Goal: Task Accomplishment & Management: Complete application form

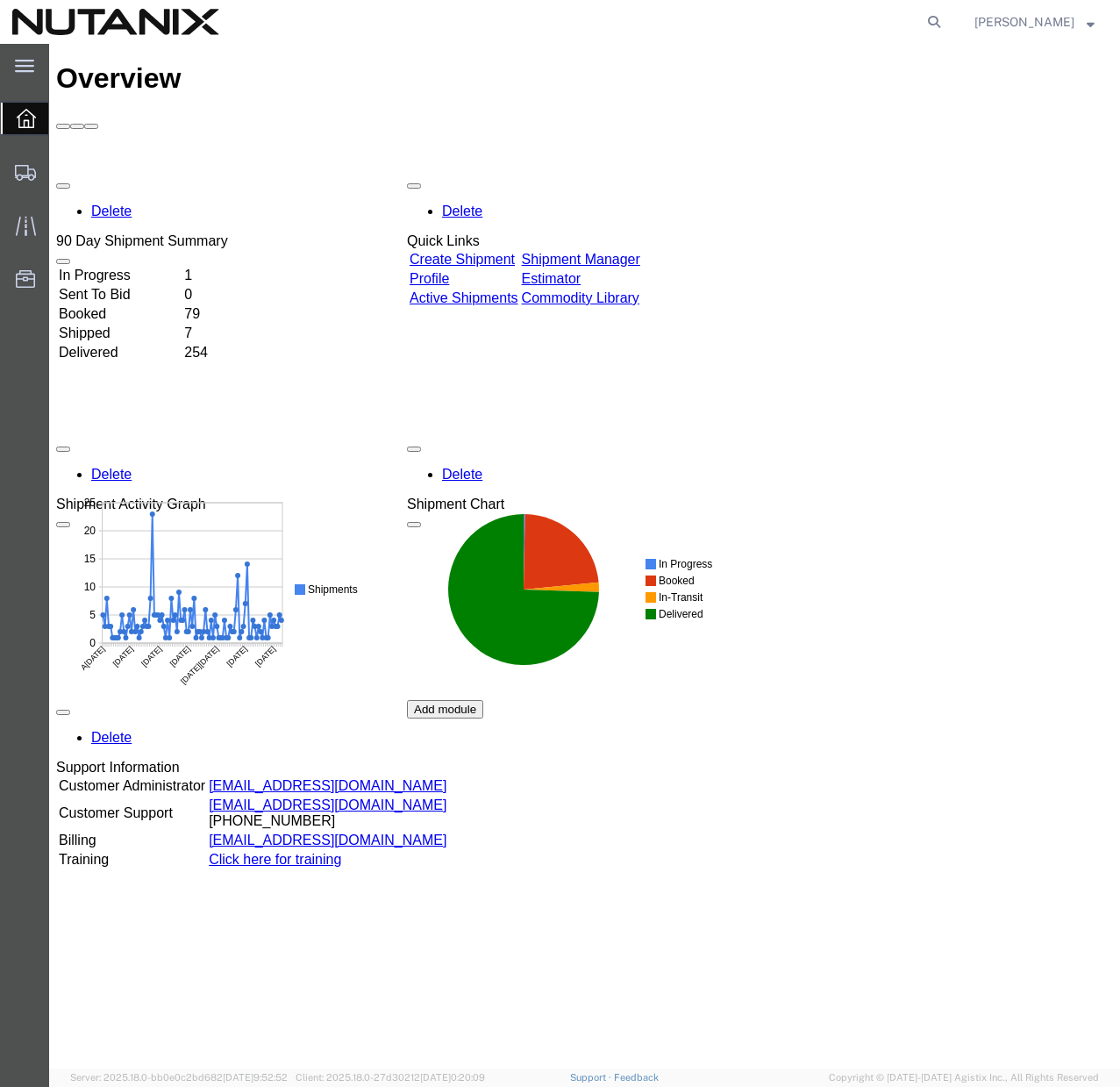
click at [515, 251] on link "Create Shipment" at bounding box center [462, 259] width 105 height 15
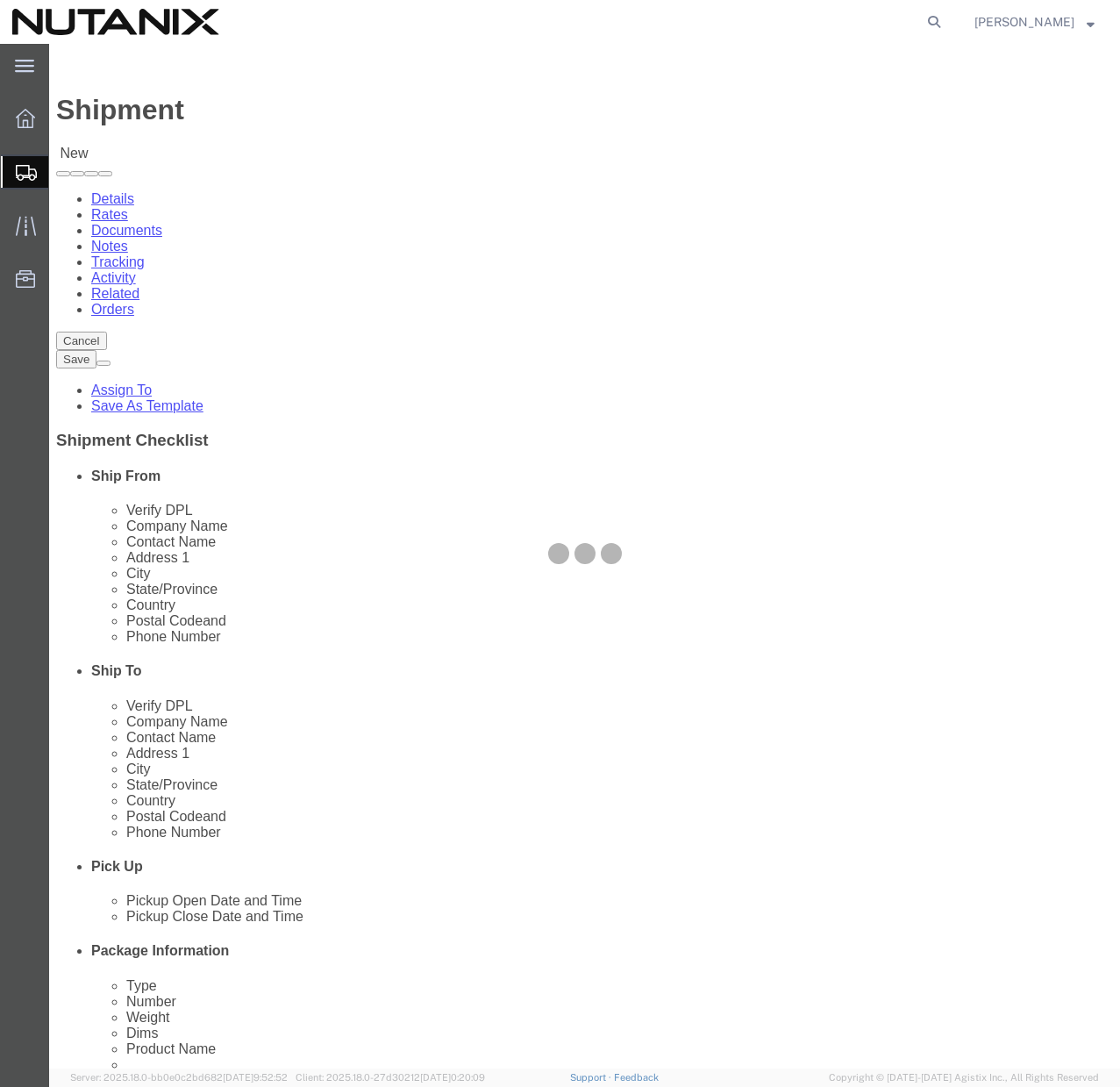
select select
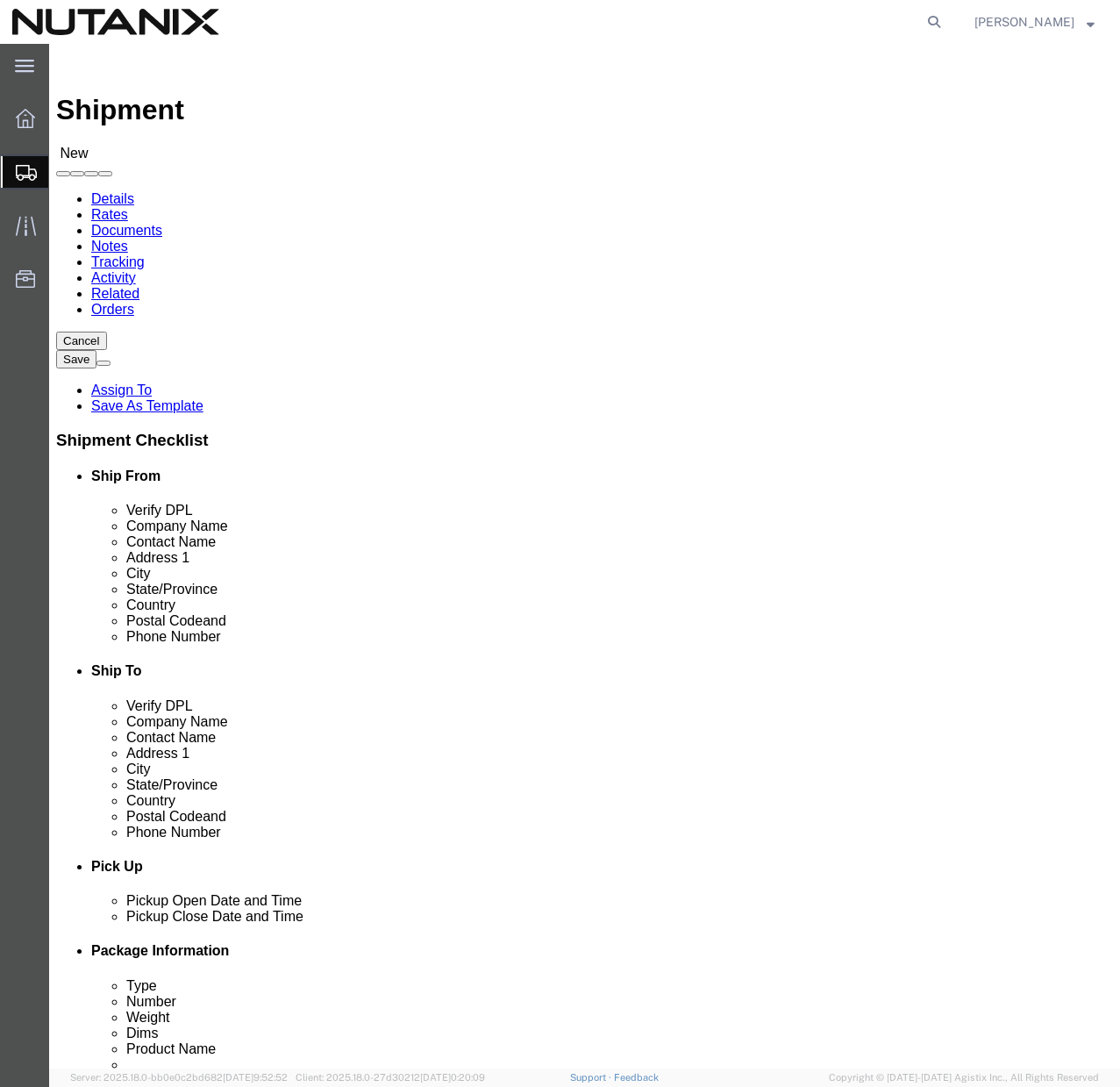
click button "Cancel"
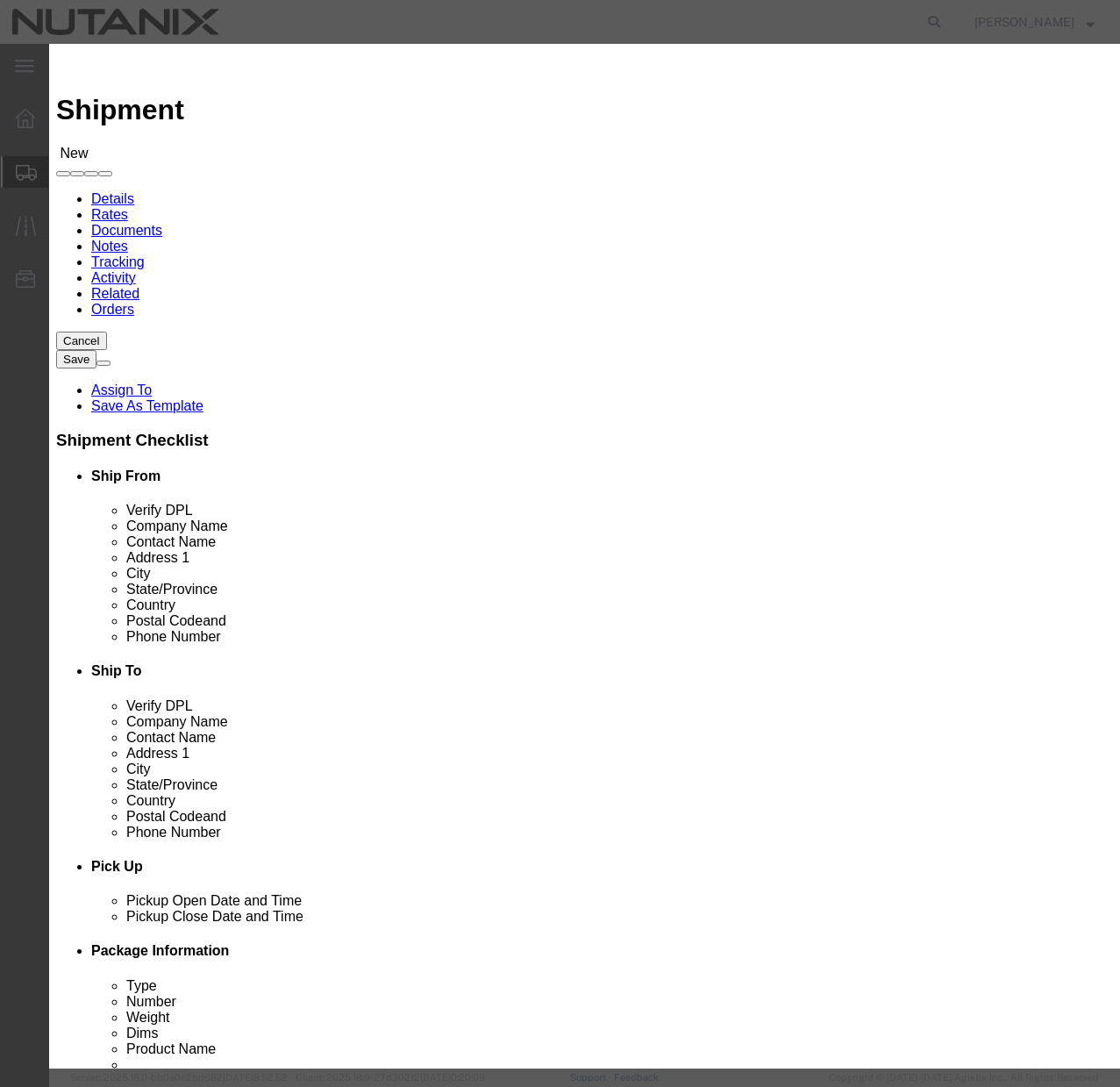
click icon "button"
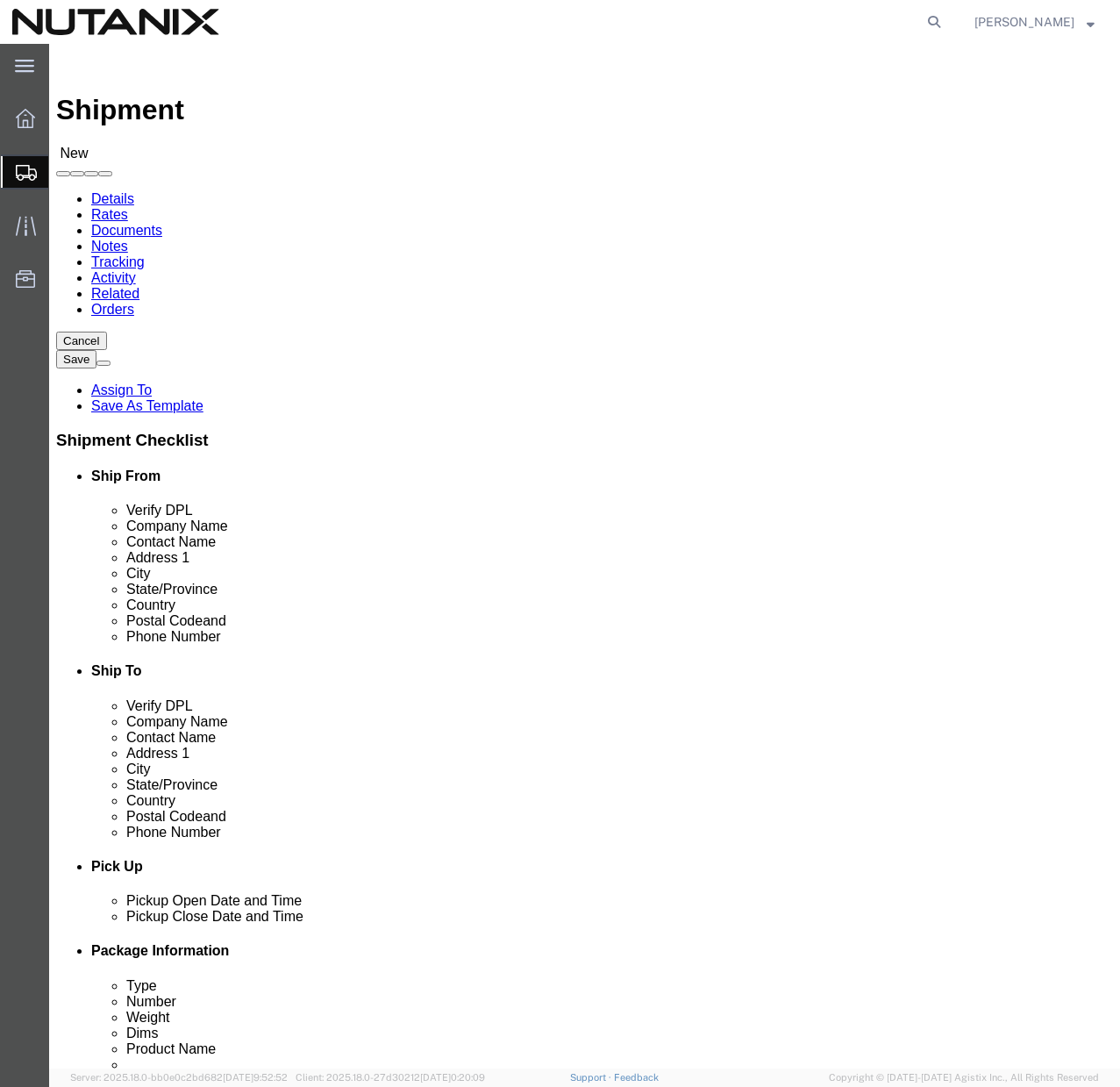
click div "Shipment New"
click img
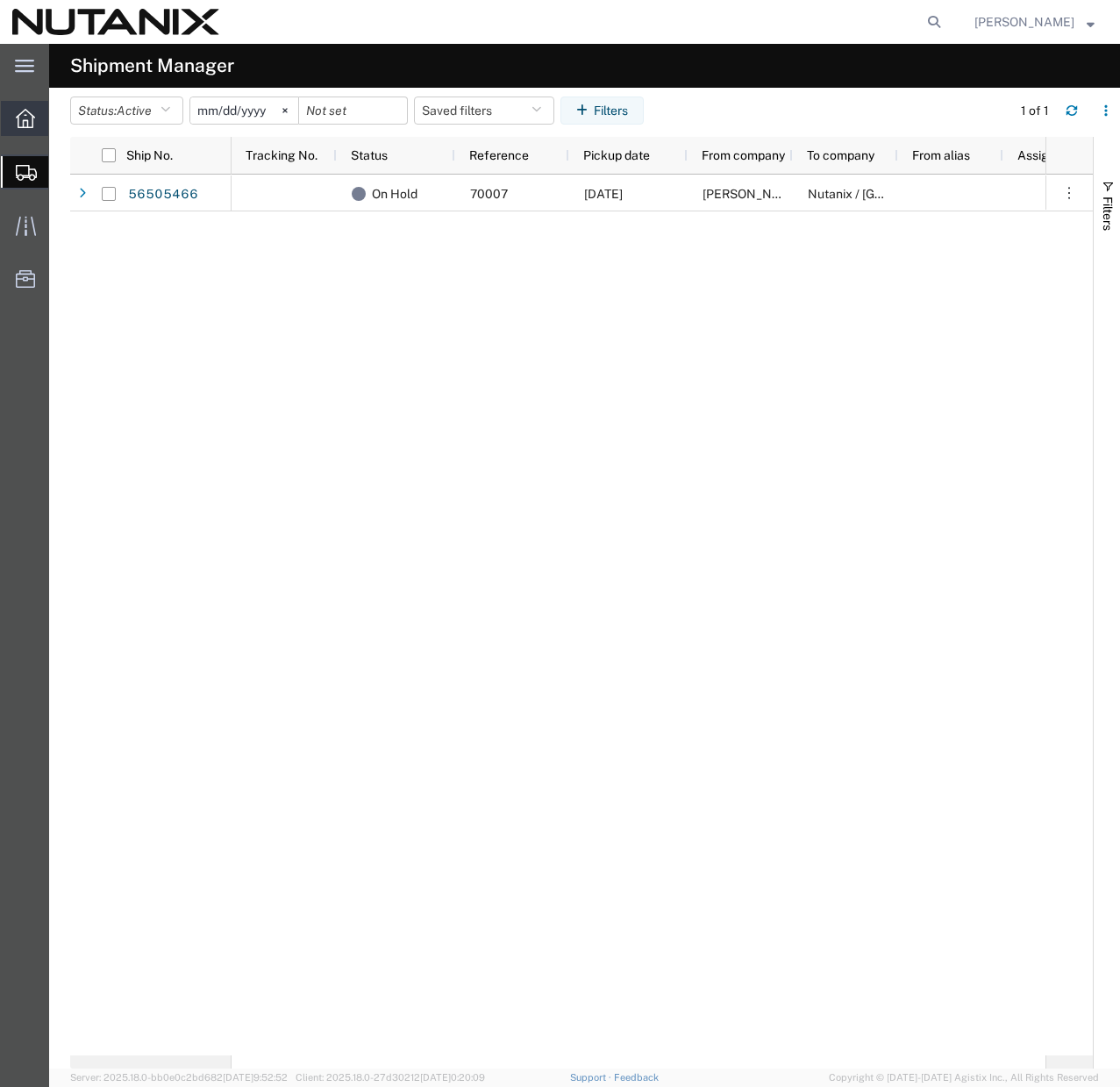
click at [29, 118] on icon at bounding box center [26, 119] width 20 height 20
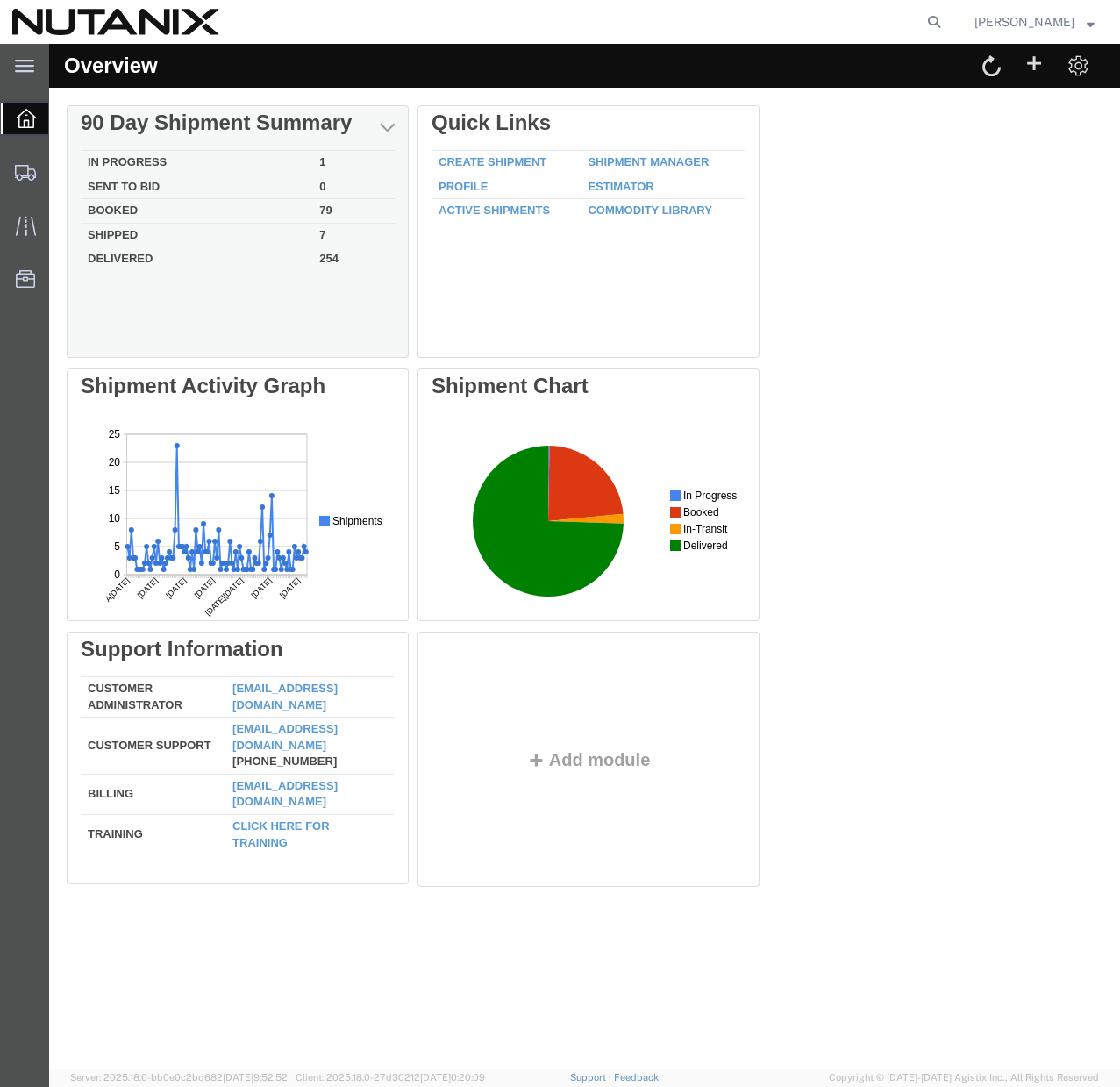
click at [324, 161] on td "1" at bounding box center [353, 163] width 82 height 25
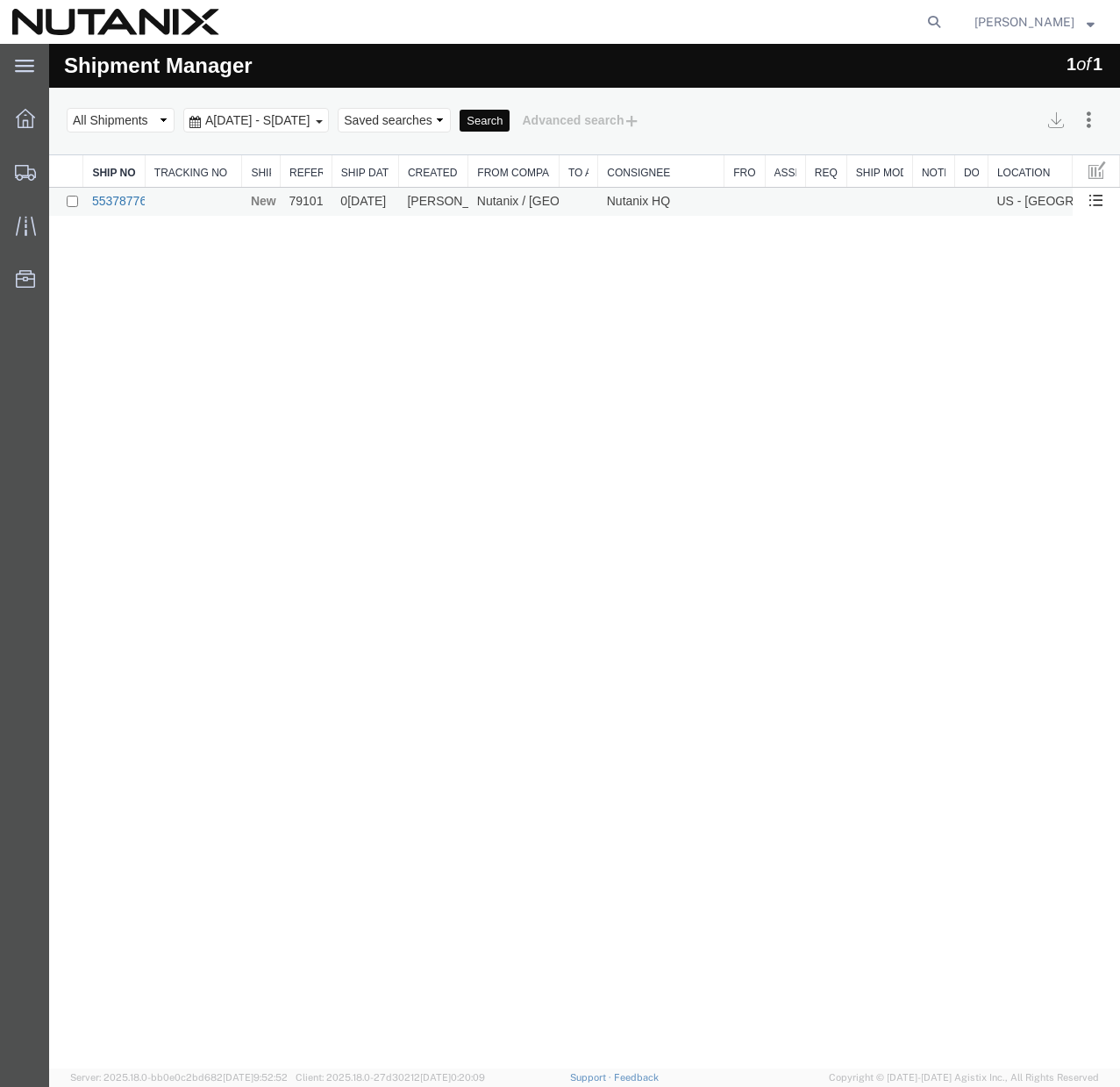
click at [133, 201] on link "55378776" at bounding box center [119, 201] width 54 height 14
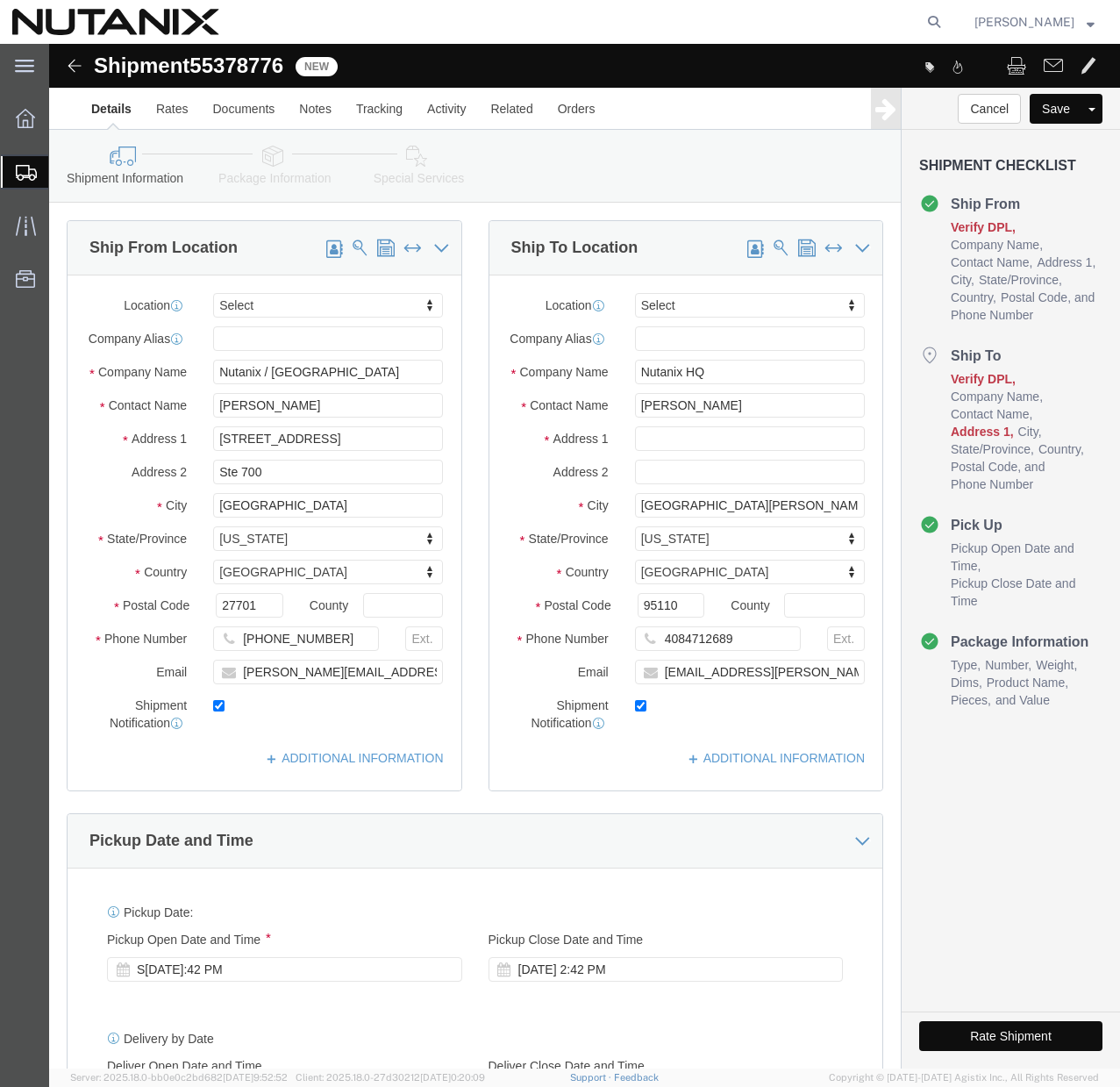
select select
click at [19, 118] on icon at bounding box center [26, 119] width 20 height 20
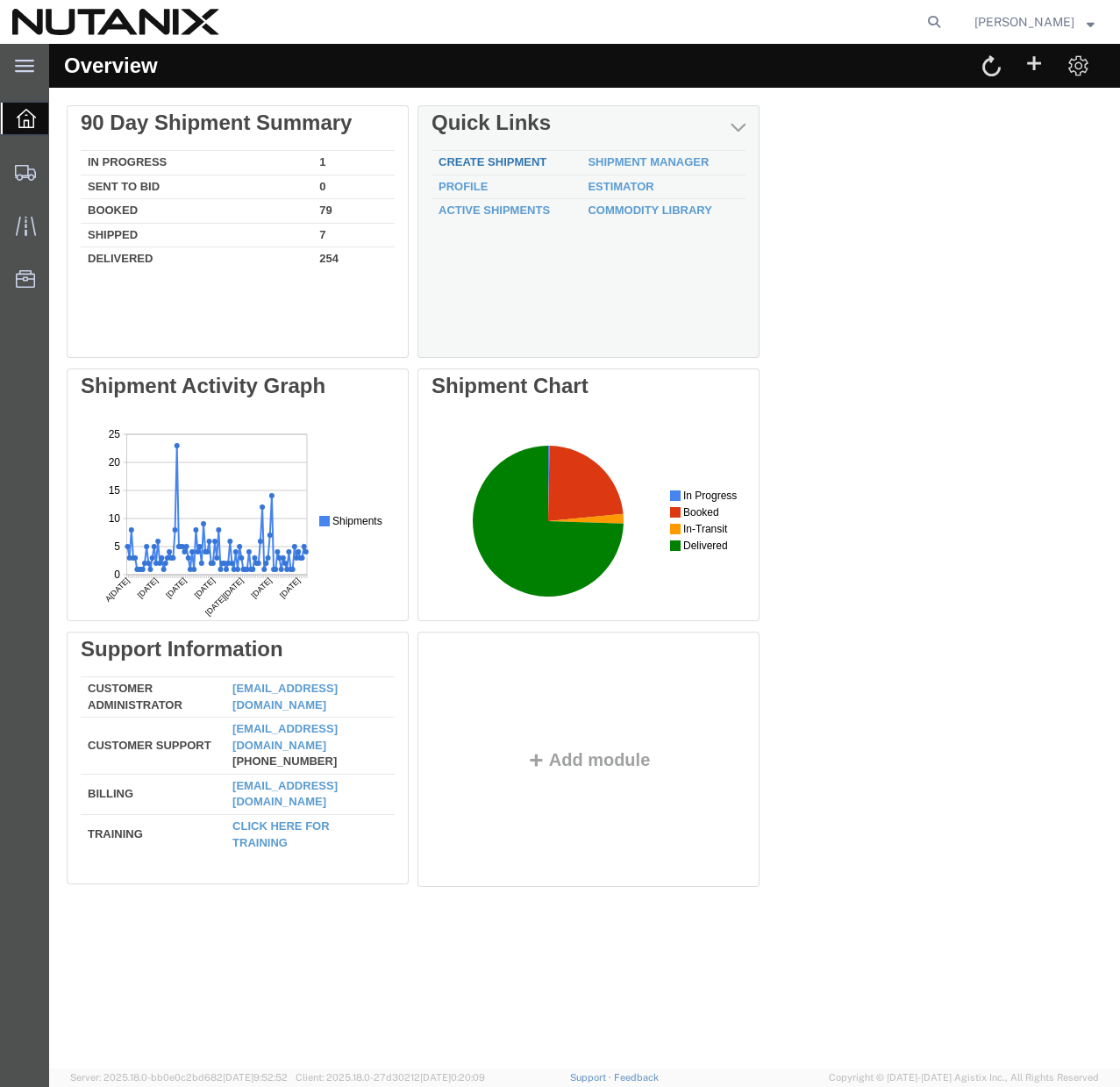
click at [529, 163] on link "Create Shipment" at bounding box center [492, 161] width 108 height 13
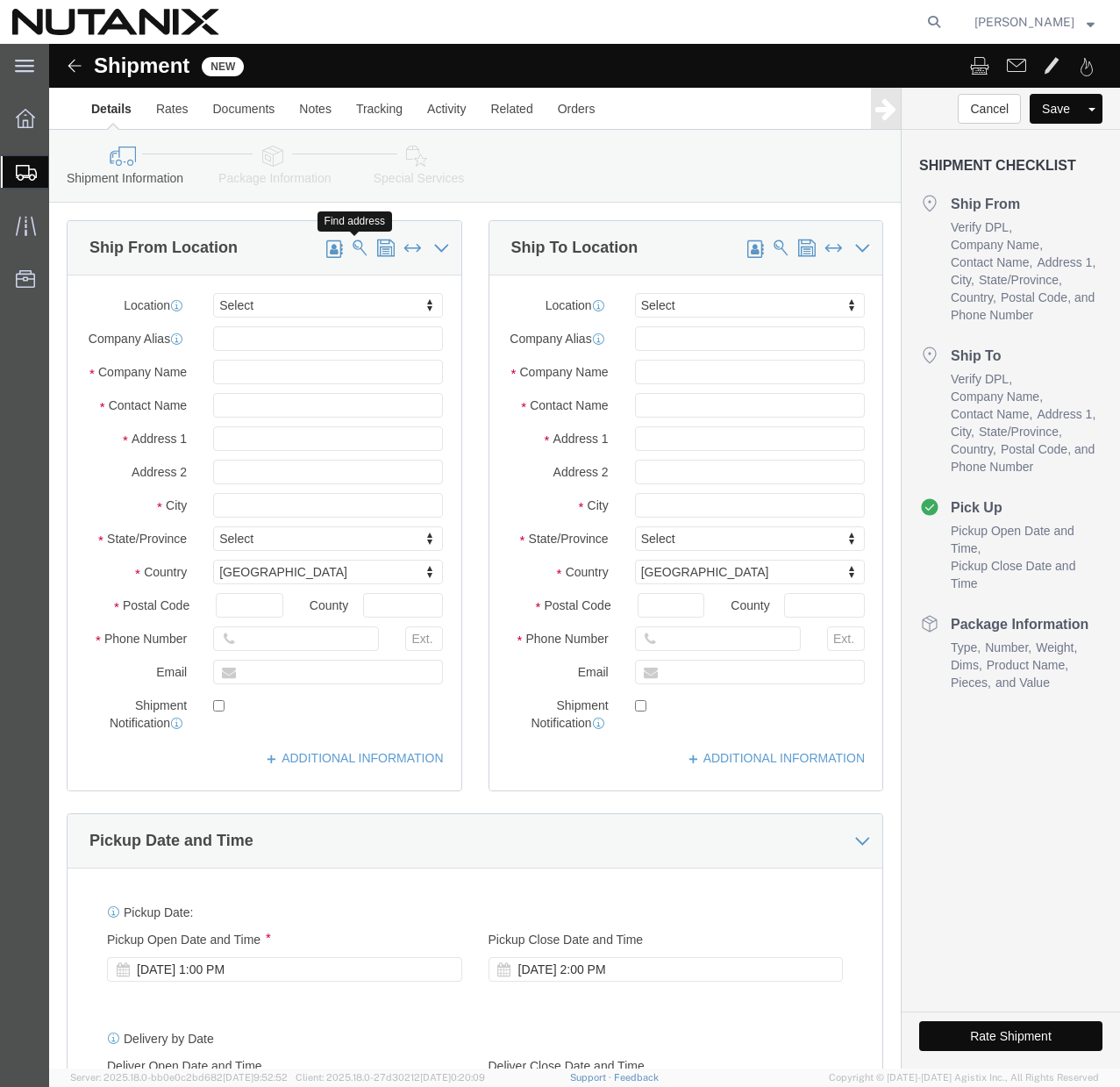
click span
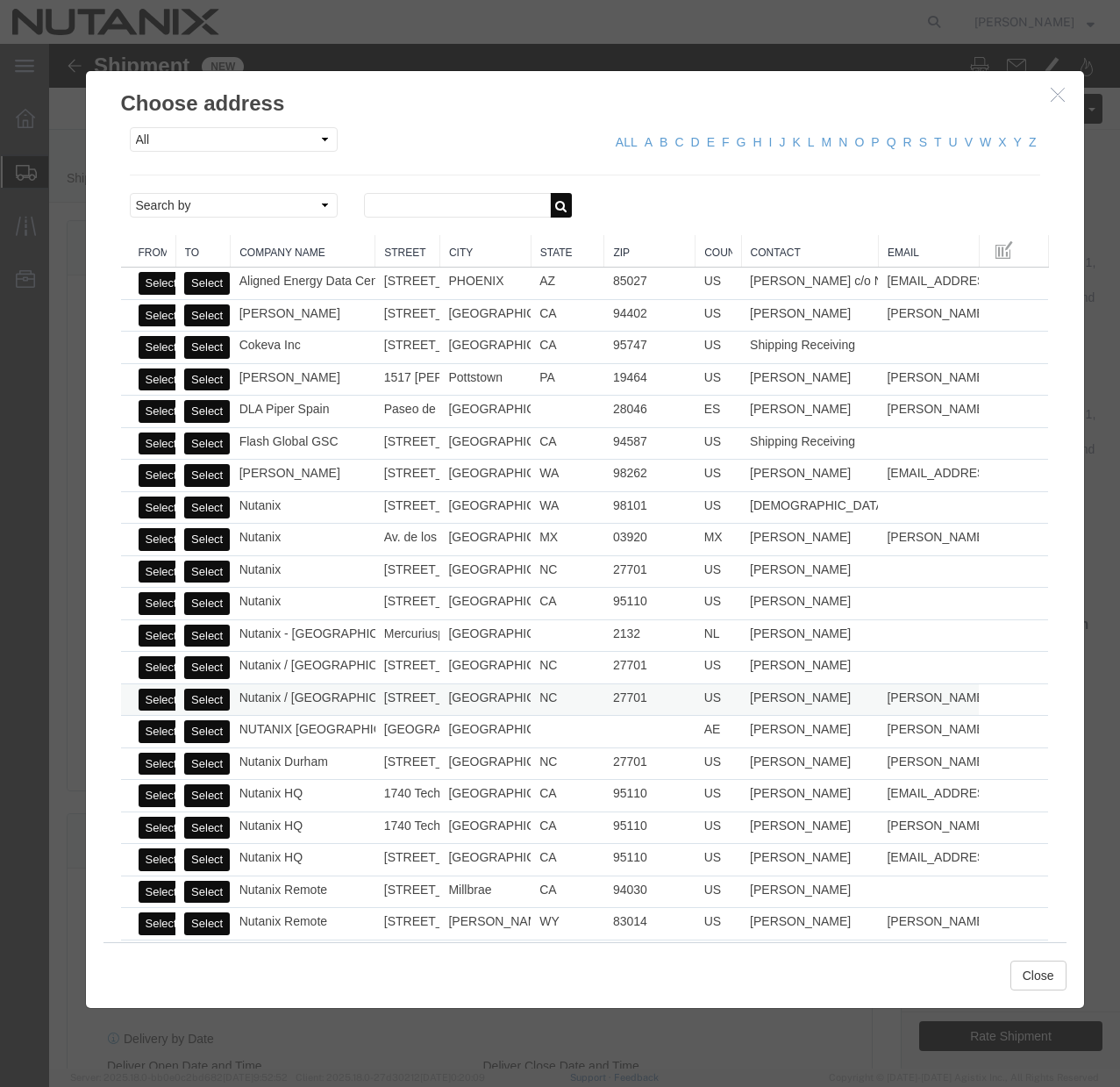
click button "Select"
type input "Nutanix / [GEOGRAPHIC_DATA]"
type input "[PERSON_NAME]"
type input "[STREET_ADDRESS]"
type input "Ste 700"
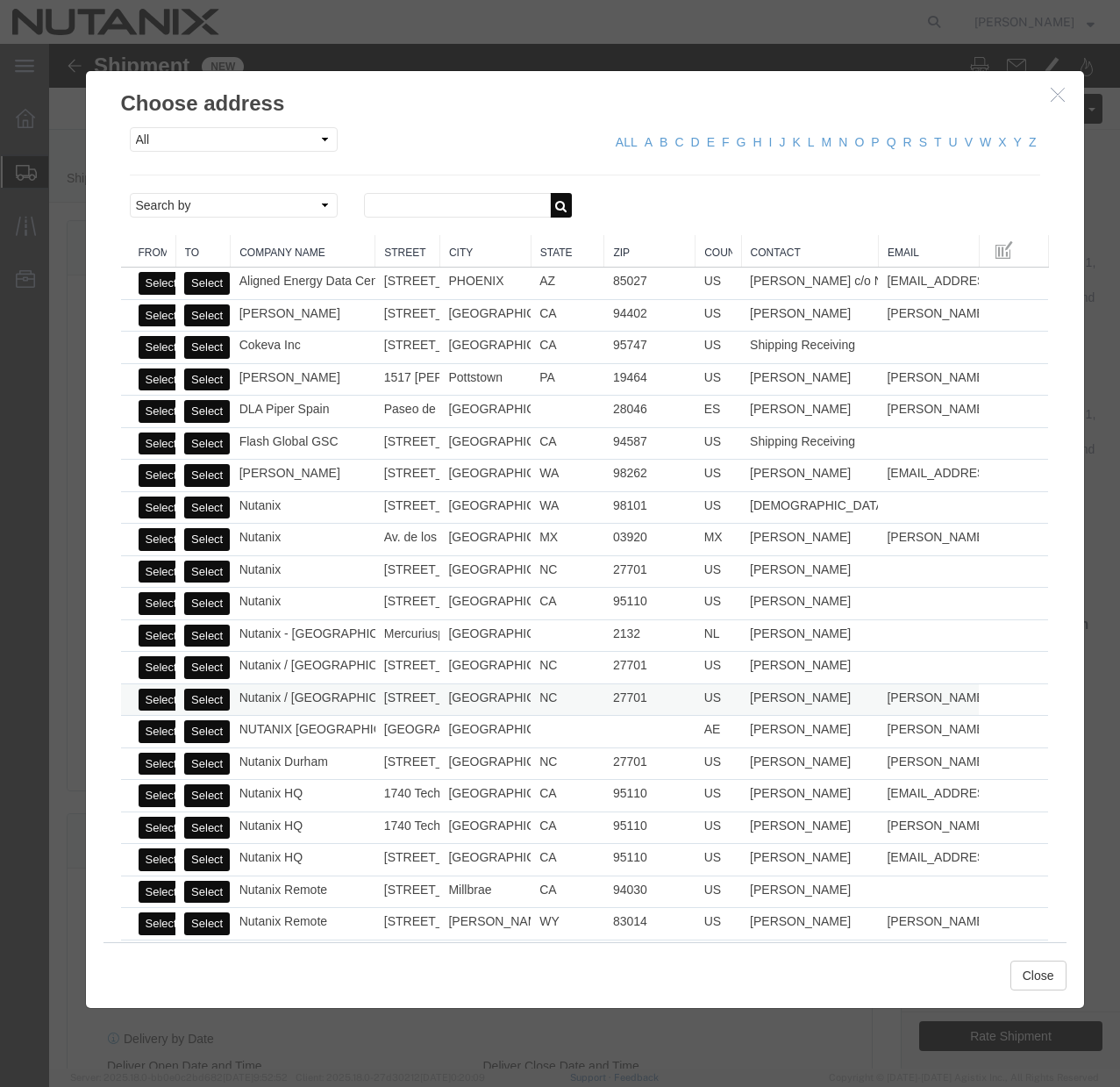
type input "[GEOGRAPHIC_DATA]"
type input "27701"
type input "[PHONE_NUMBER]"
type input "[PERSON_NAME][EMAIL_ADDRESS][PERSON_NAME][DOMAIN_NAME]"
checkbox input "true"
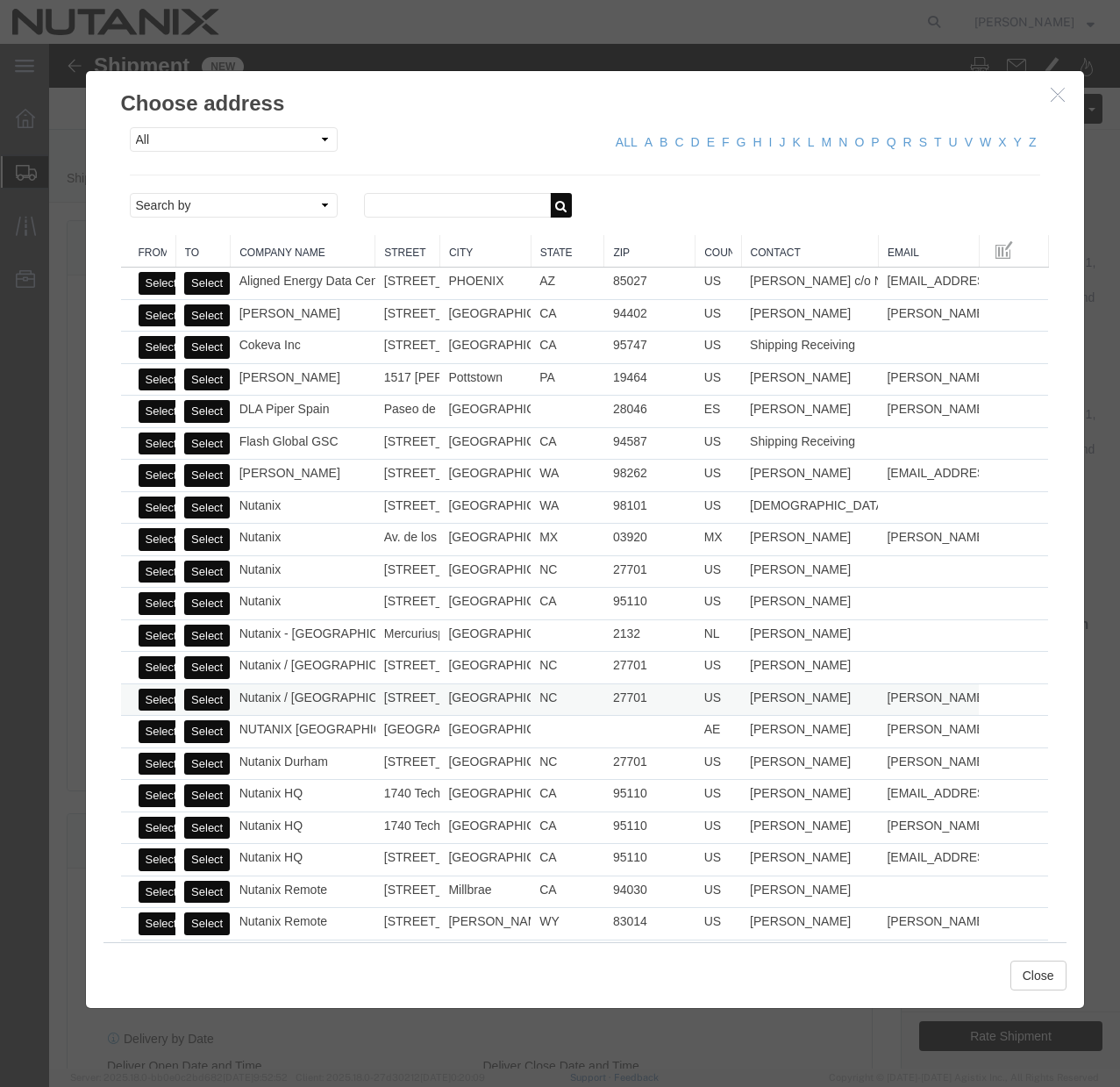
select select "NC"
click button "Close"
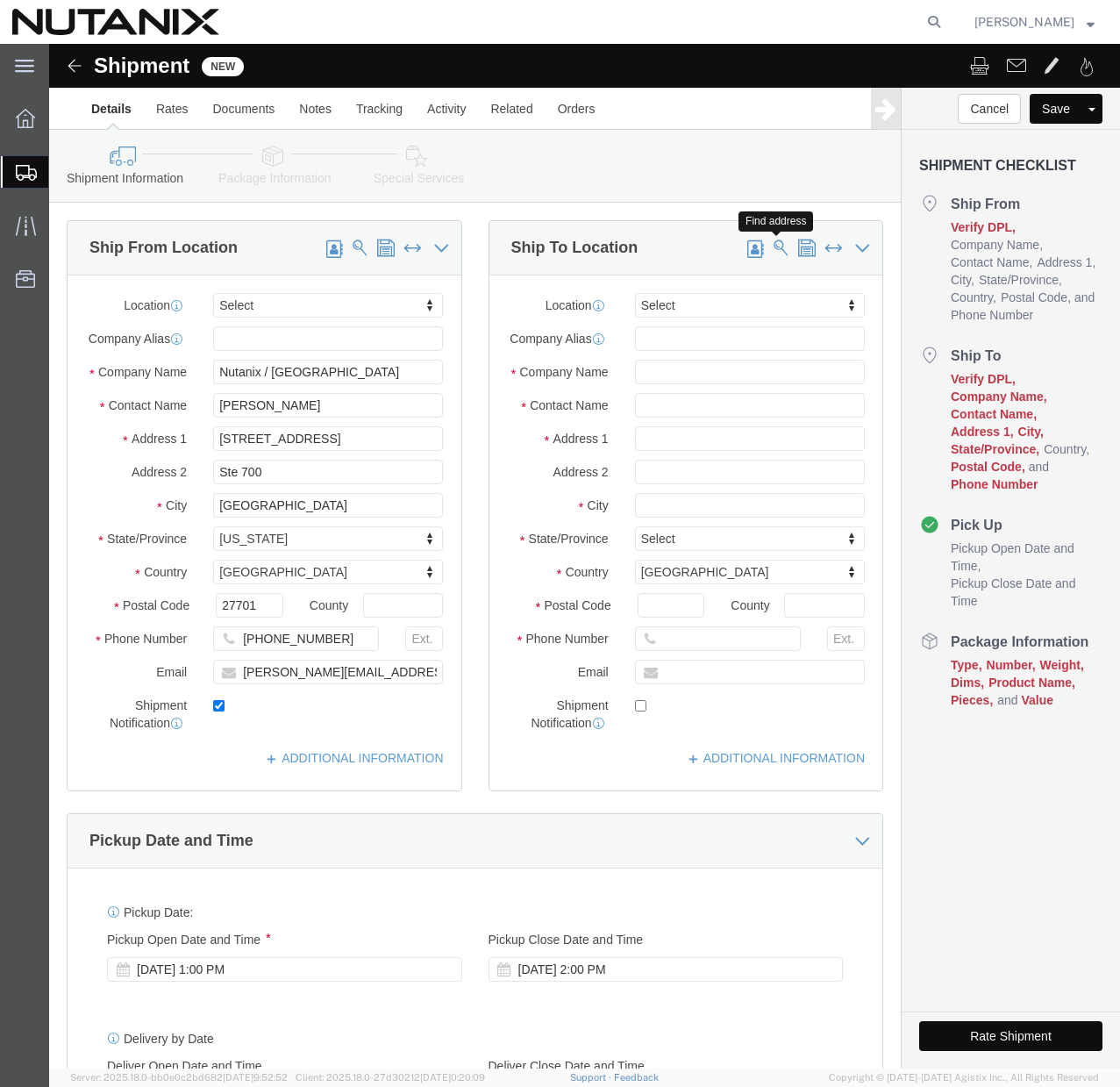
click span
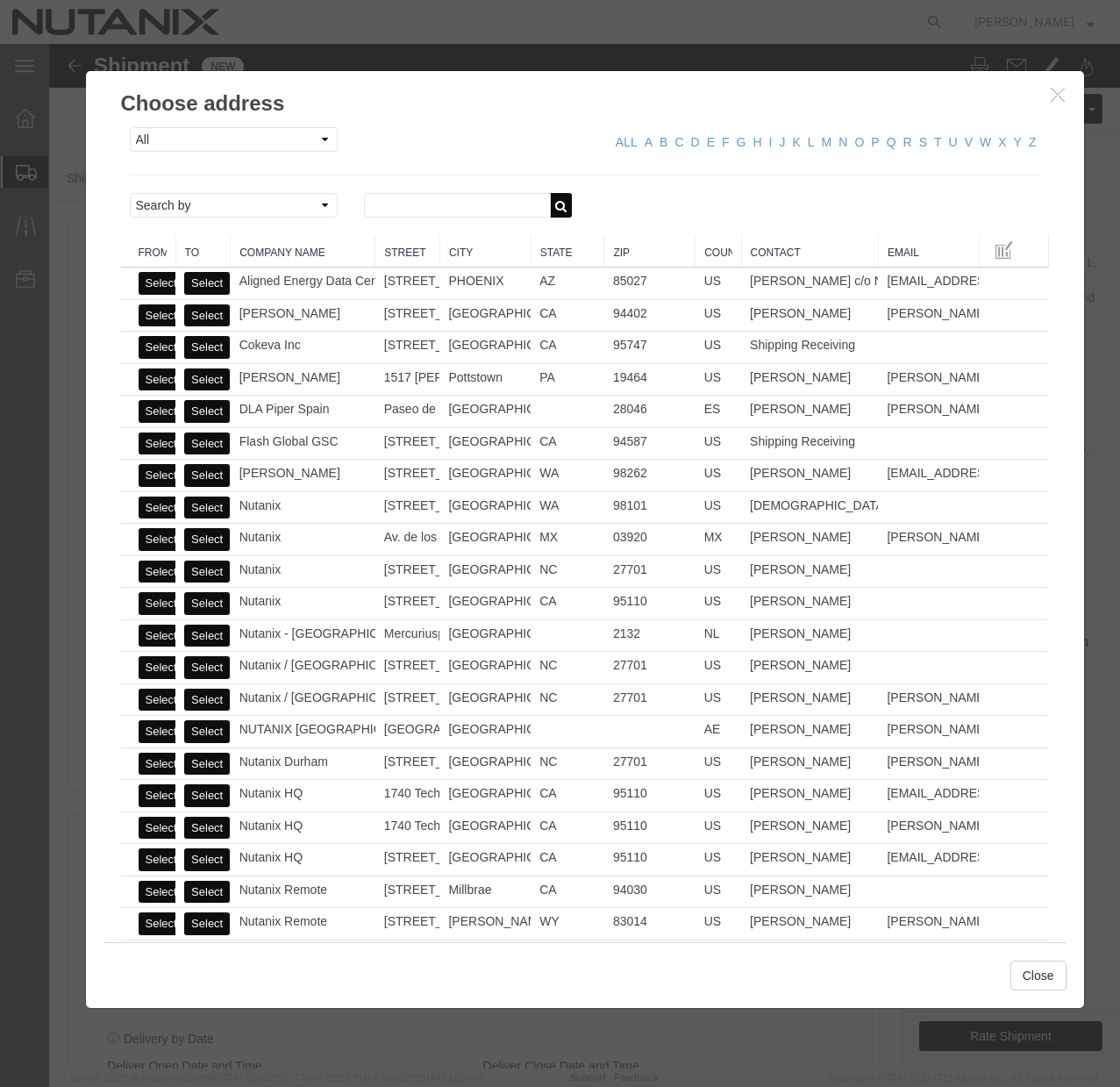
click h3 "Choose address"
click icon "button"
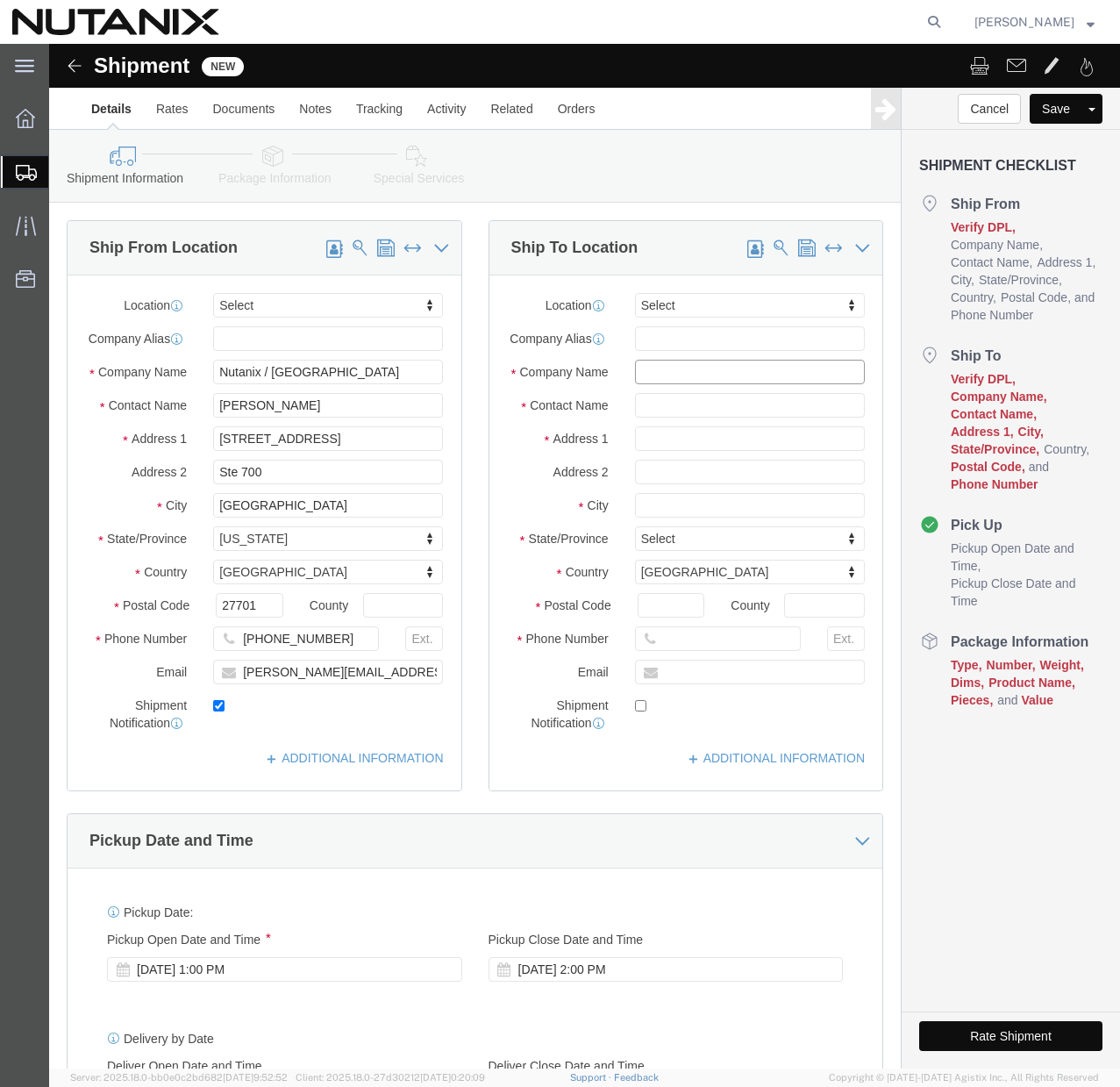
click input "text"
paste input "[PERSON_NAME]"
type input "[PERSON_NAME]"
click input "text"
paste input "[PERSON_NAME]"
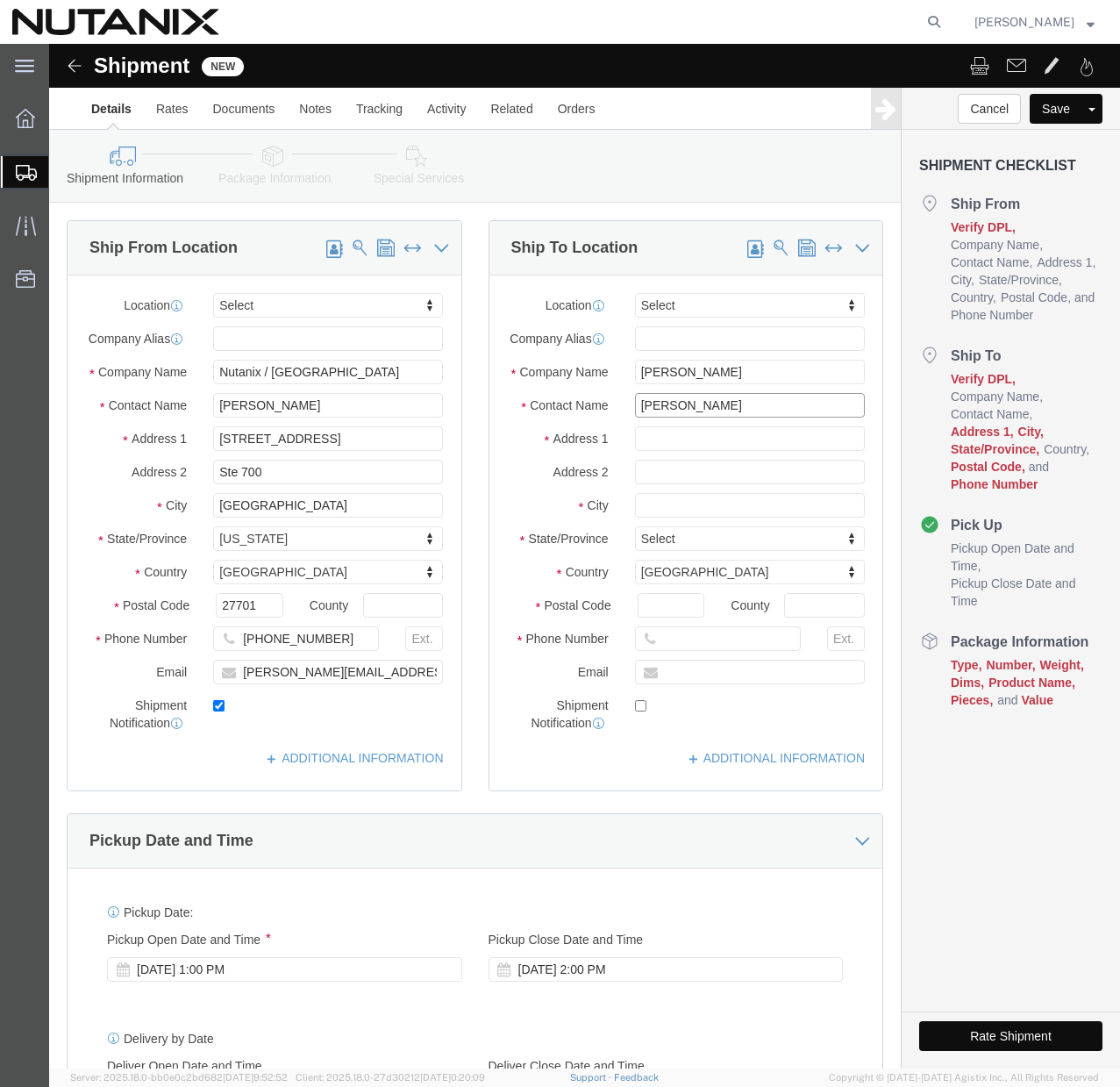
type input "[PERSON_NAME]"
click input "text"
paste input "[STREET_ADDRESS][PERSON_NAME]"
type input "[STREET_ADDRESS][PERSON_NAME]"
click input "text"
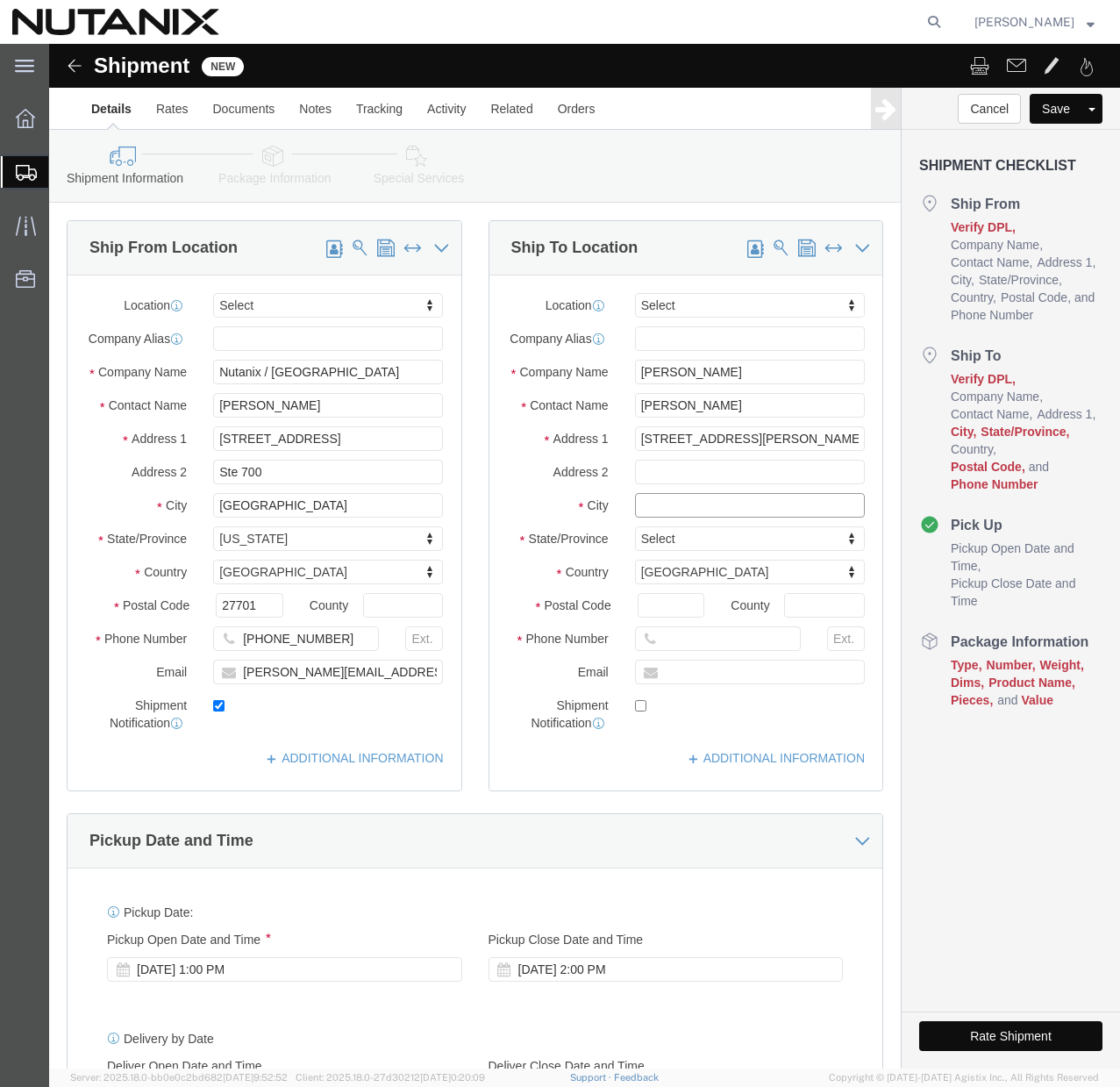
click input "text"
paste input "[GEOGRAPHIC_DATA]"
type input "[GEOGRAPHIC_DATA]"
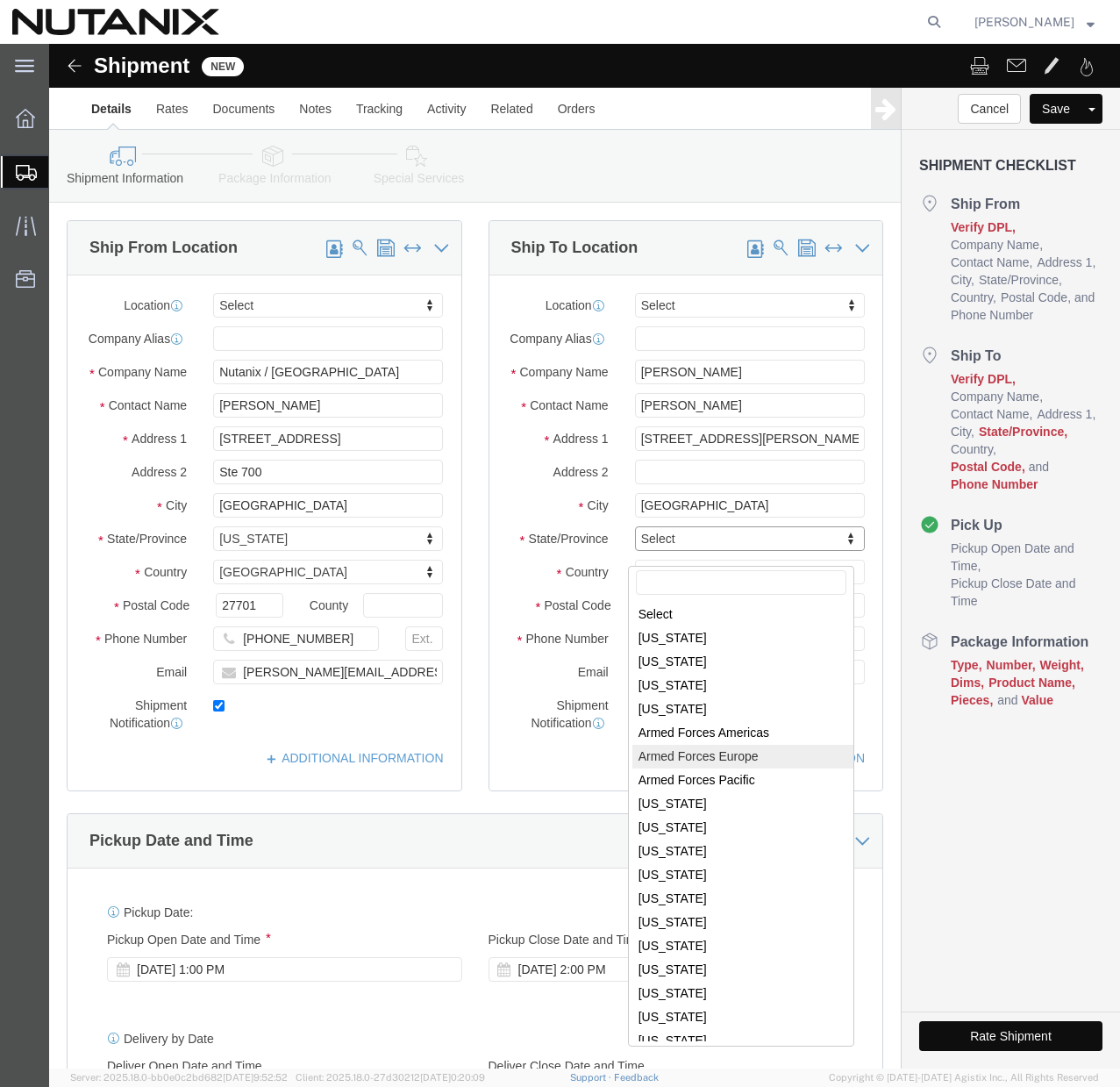
scroll to position [911, 0]
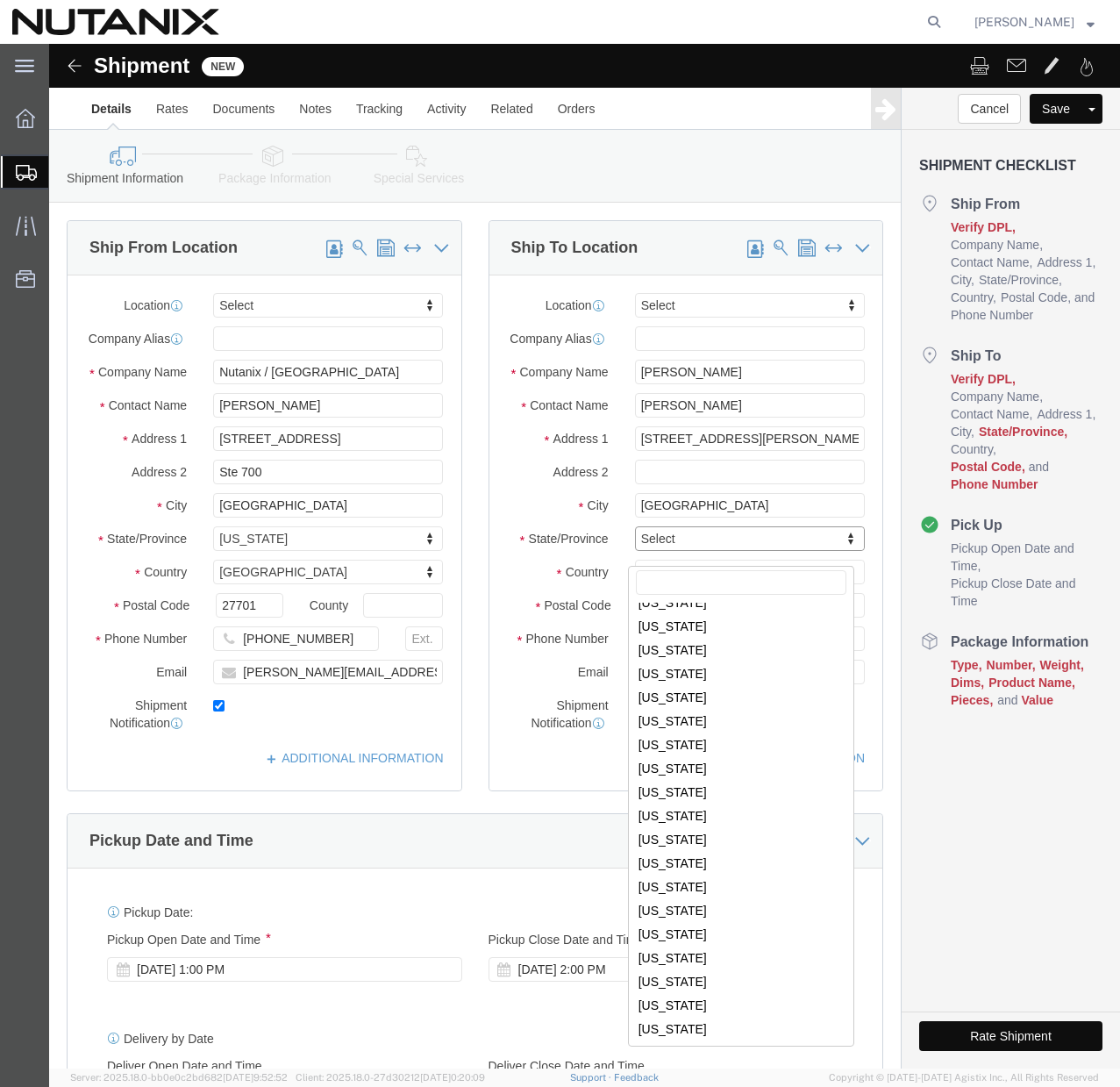
select select "RI"
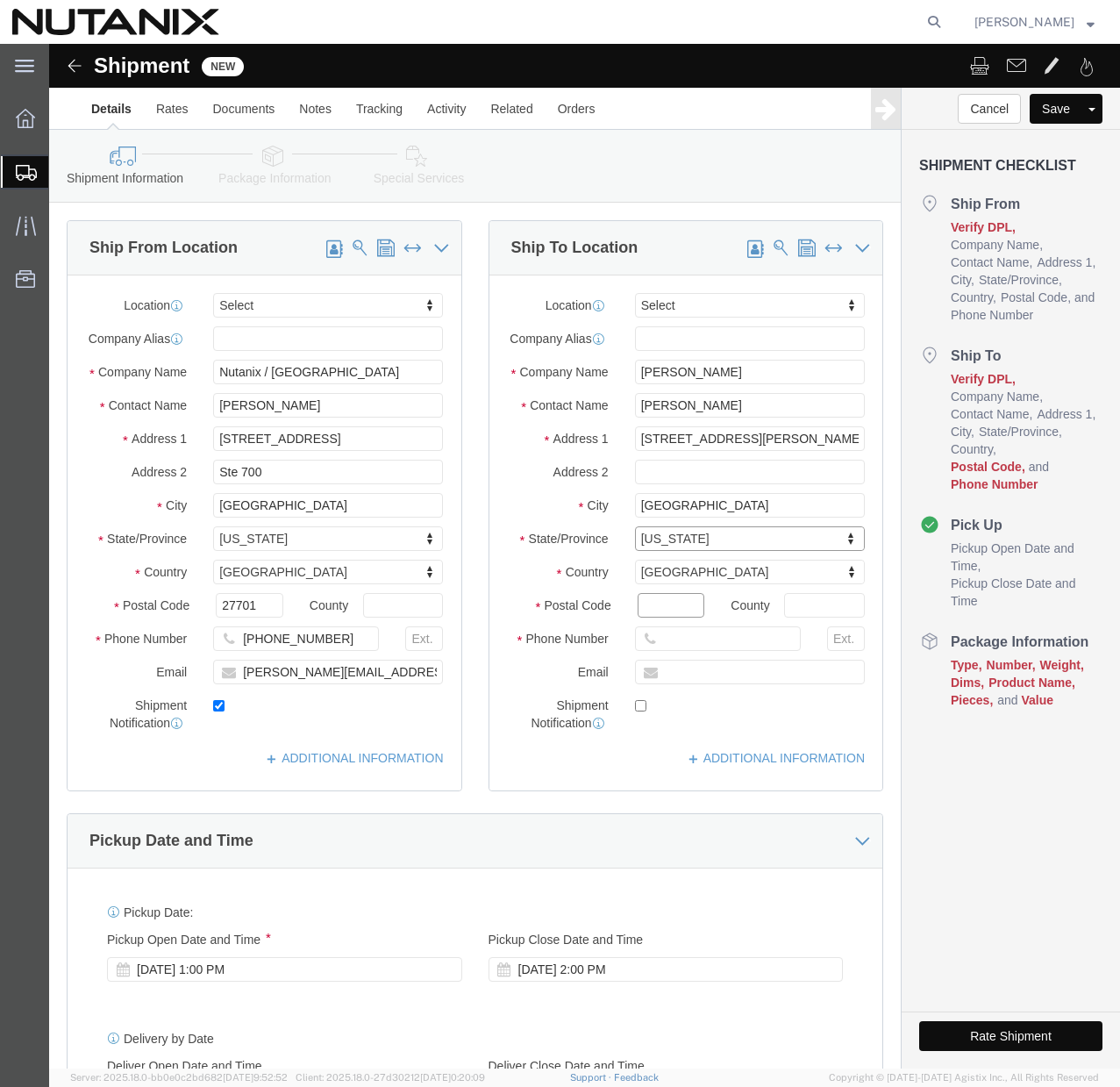
click input "Postal Code"
paste input "02909"
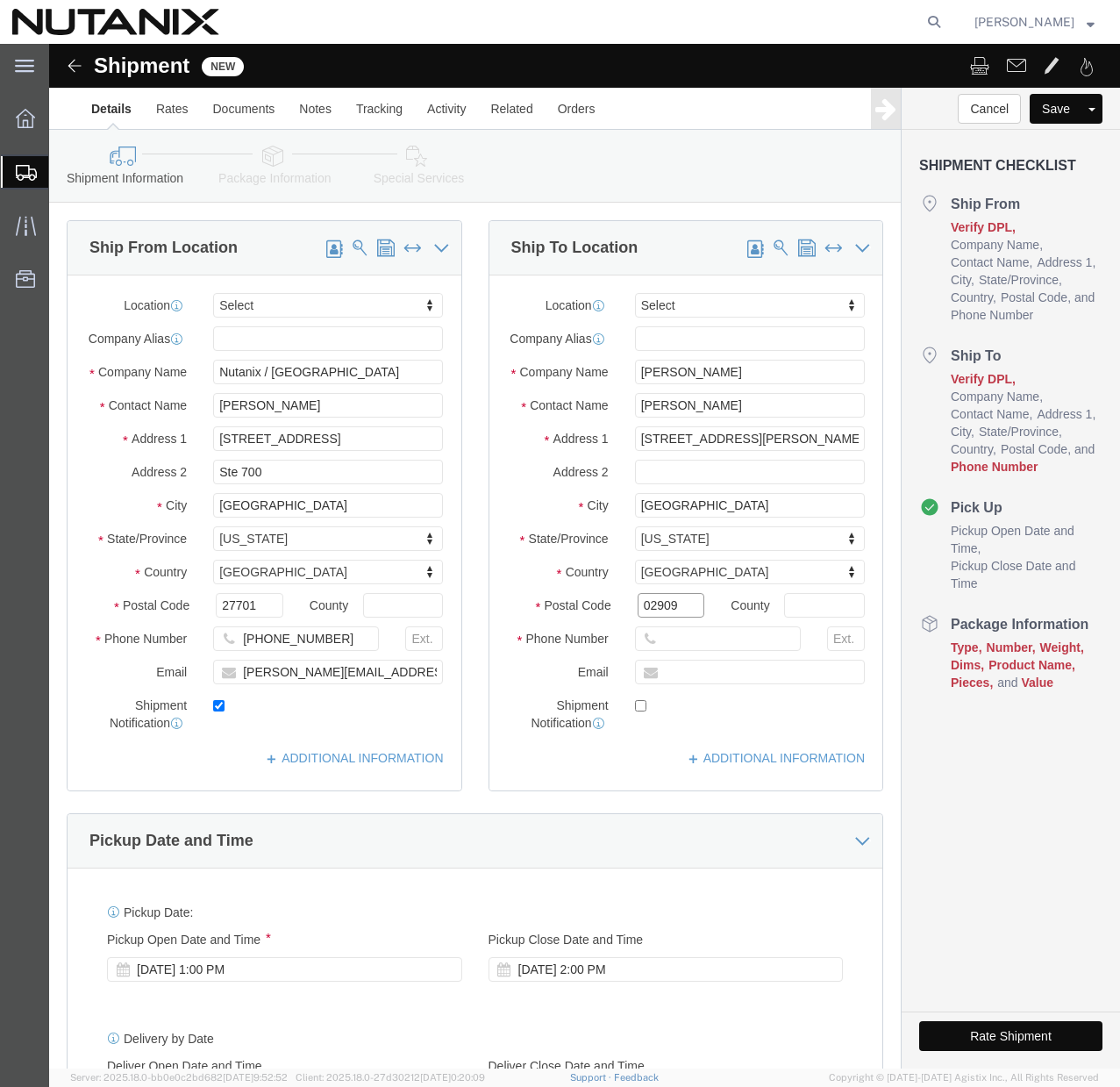
type input "02909"
click input "text"
paste input "4014587732"
type input "4014587732"
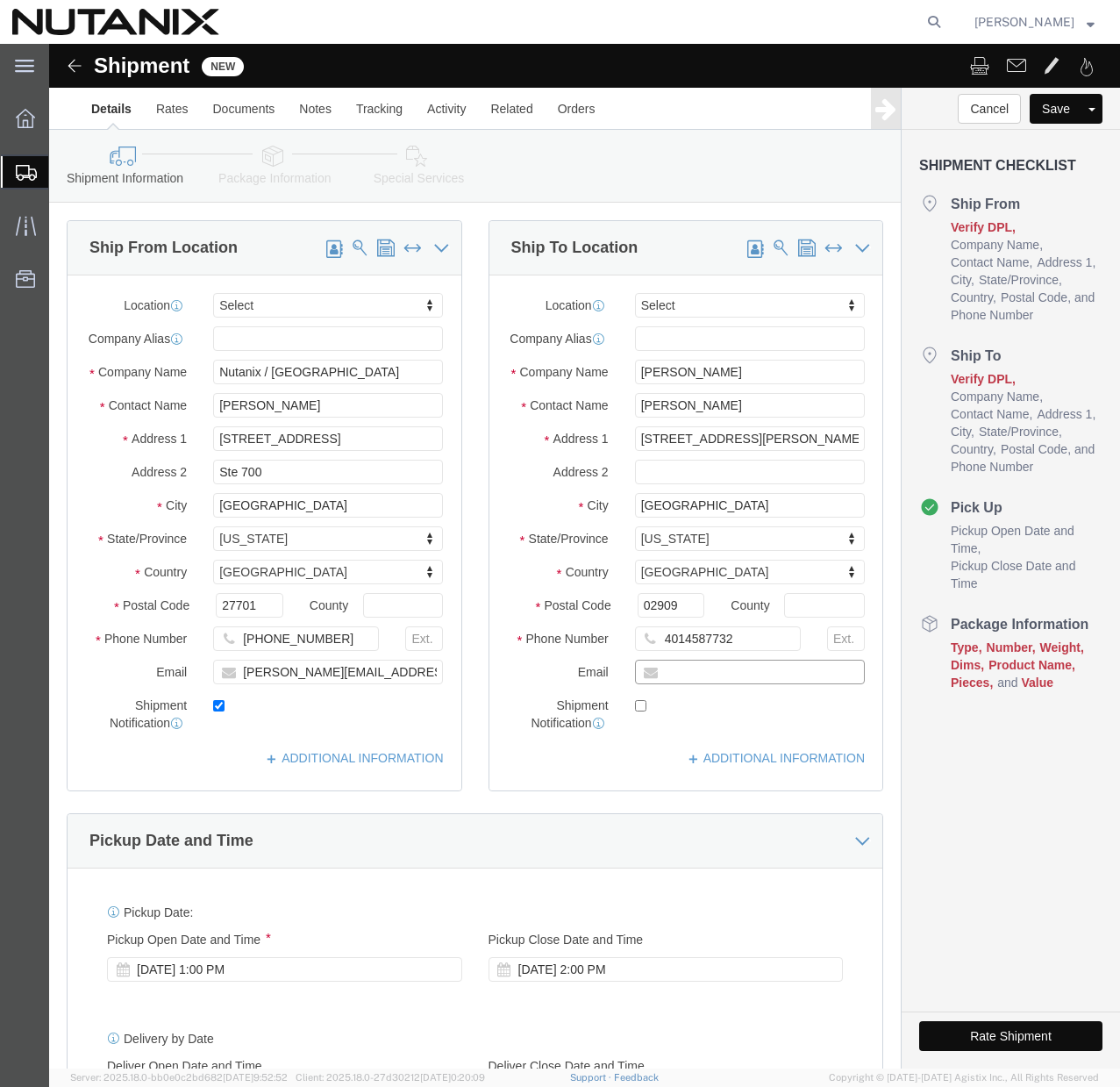
click input "text"
paste input "[EMAIL_ADDRESS][PERSON_NAME][DOMAIN_NAME]"
type input "[EMAIL_ADDRESS][PERSON_NAME][DOMAIN_NAME]"
checkbox input "true"
click div "Location Select Select My Profile Location [GEOGRAPHIC_DATA] - [GEOGRAPHIC_DATA…"
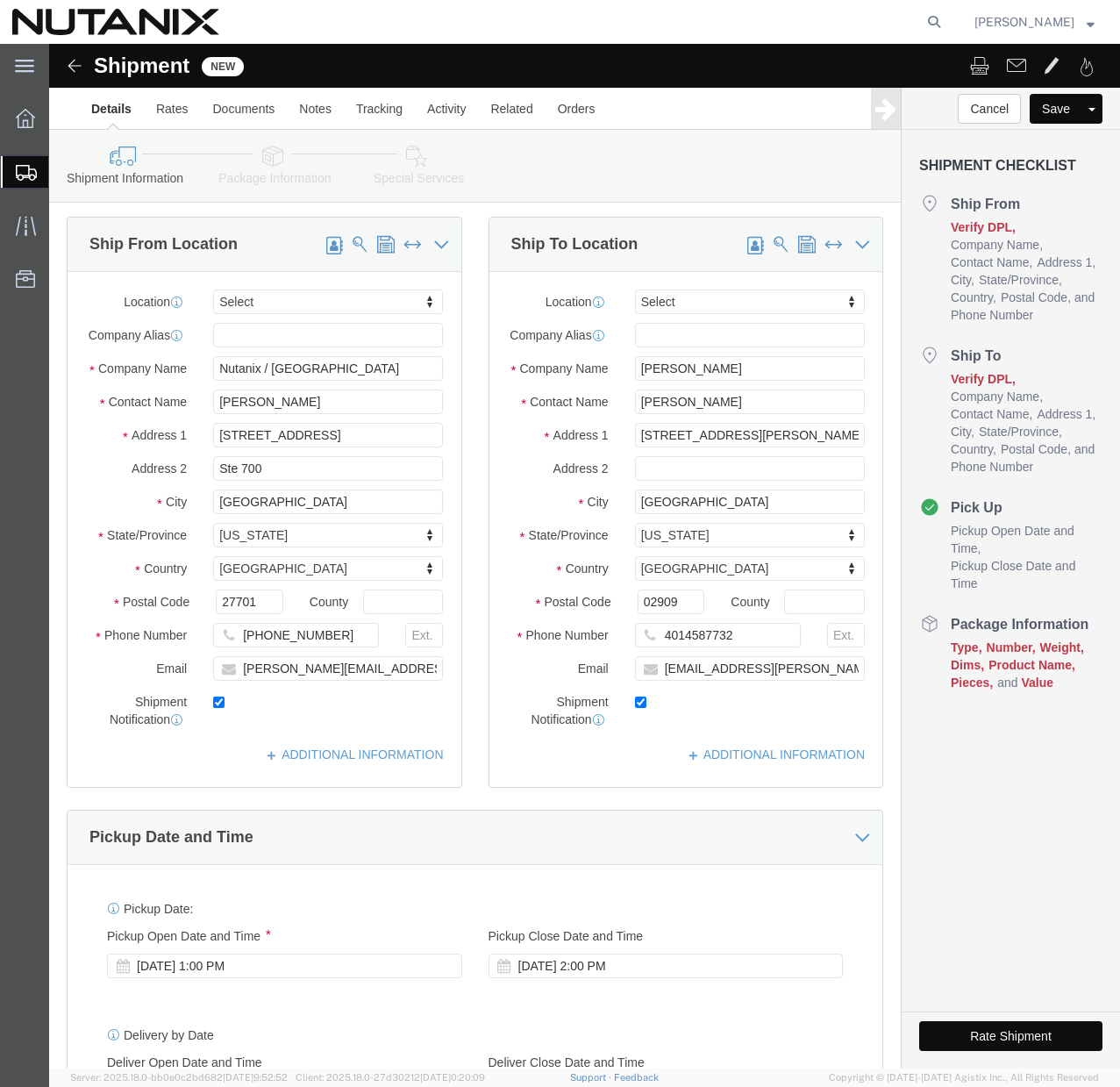
scroll to position [532, 0]
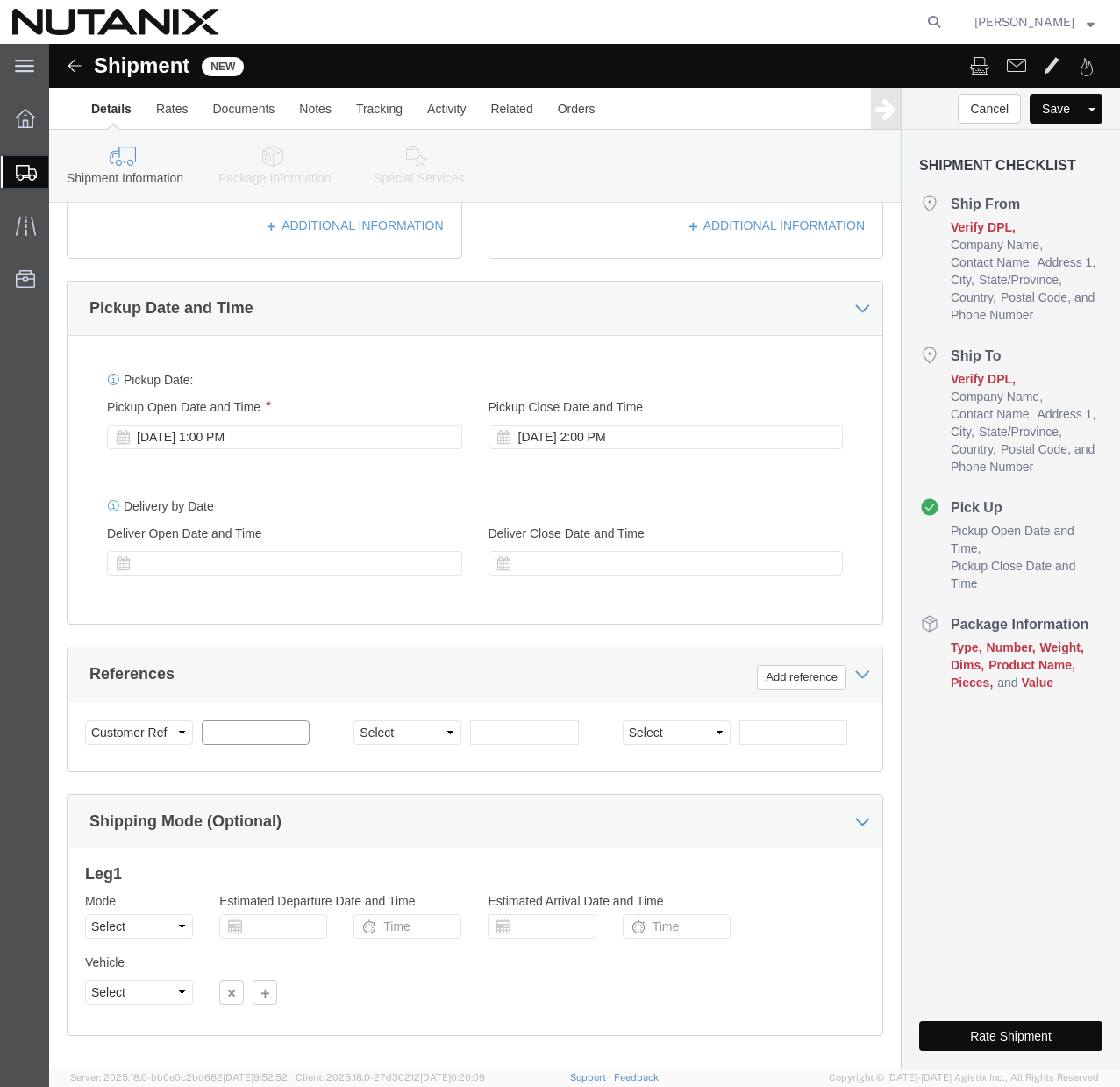
click input "text"
type input "79101"
click select "Select Account Type Activity ID Airline Appointment Number ASN Batch Request # …"
select select "PURCHORD"
click select "Select Account Type Activity ID Airline Appointment Number ASN Batch Request # …"
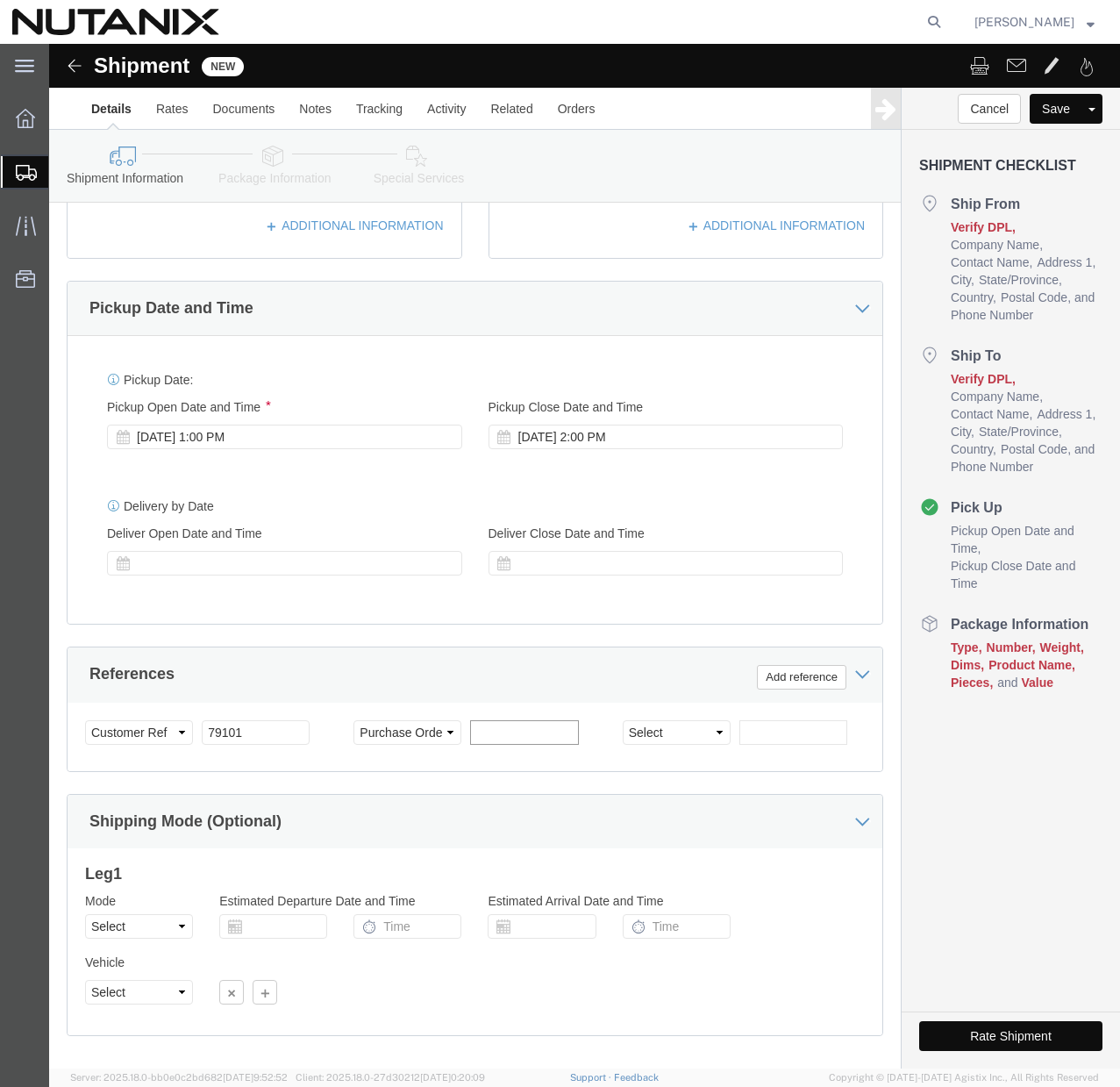
click input "text"
paste input "TASK0438243"
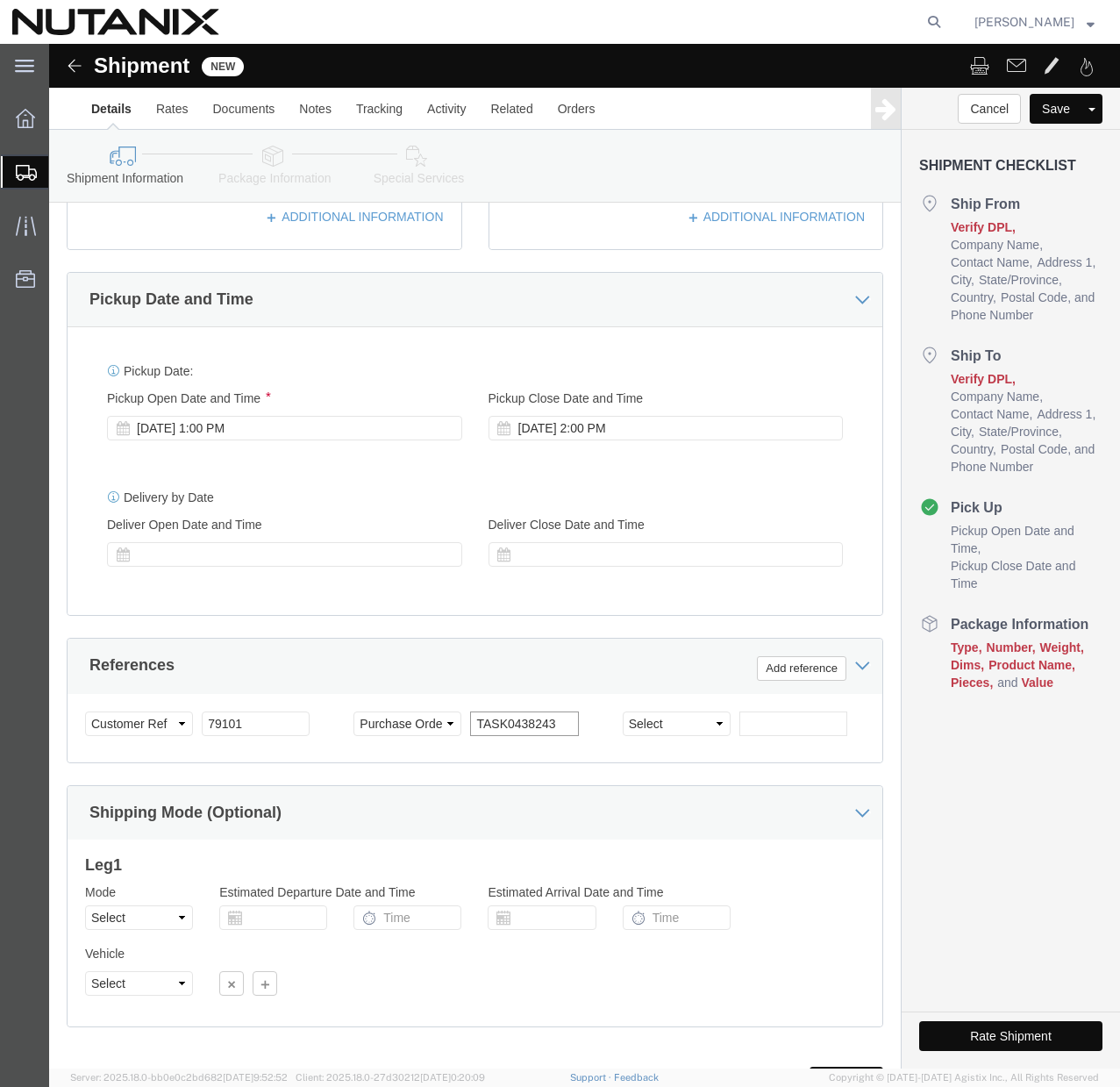
scroll to position [637, 0]
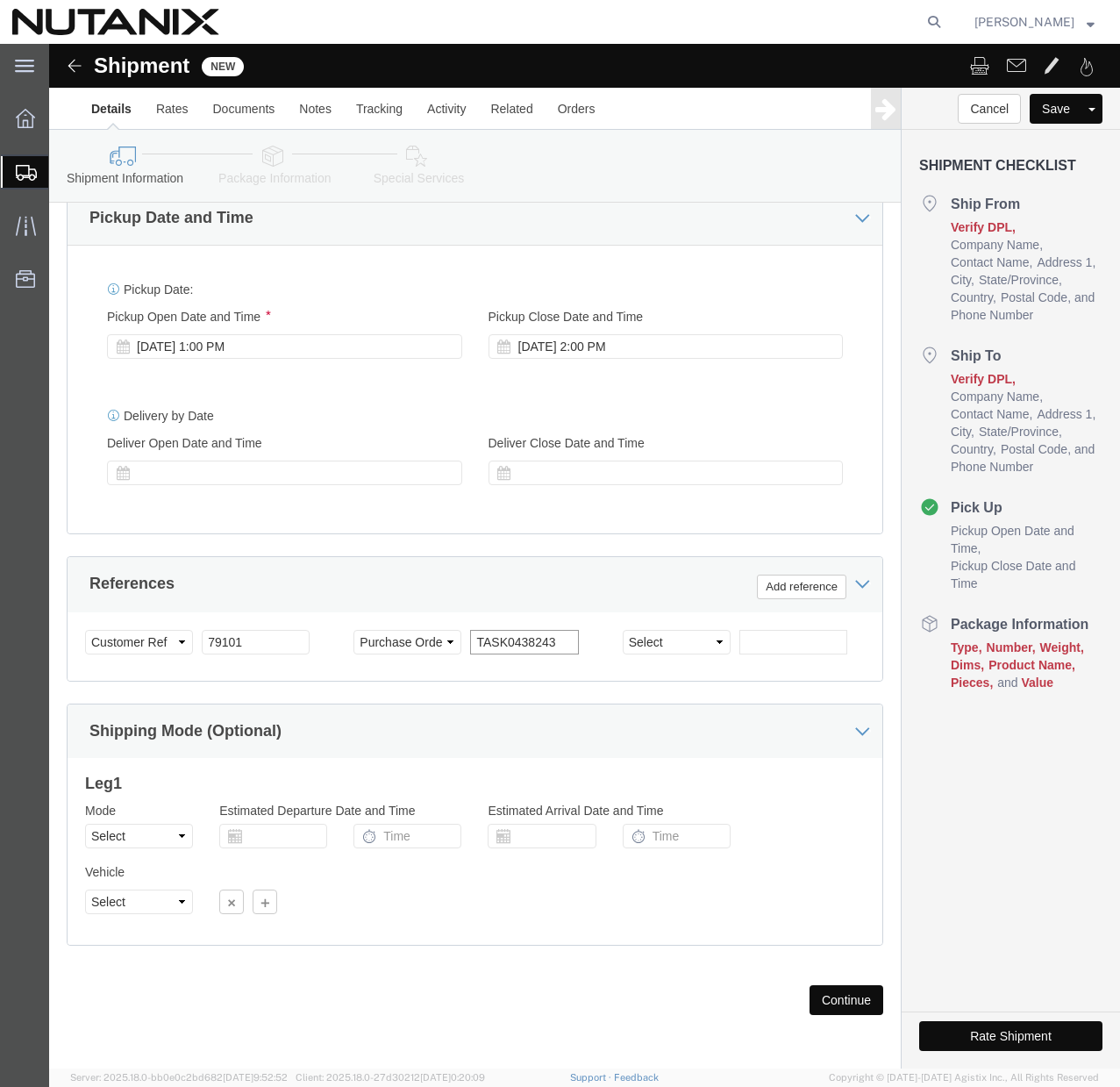
type input "TASK0438243"
click button "Continue"
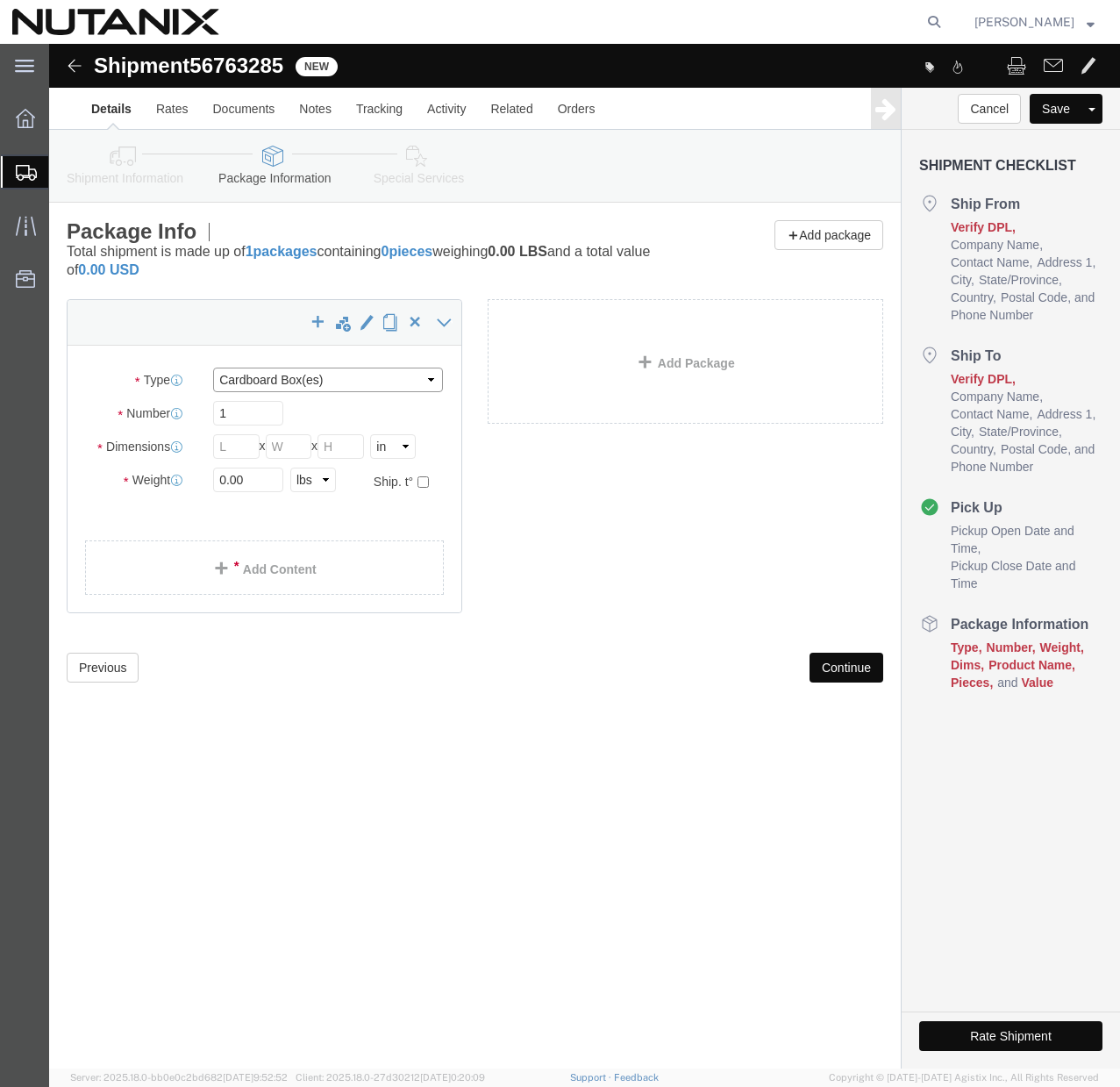
click select "Select Bale(s) Basket(s) Bolt(s) Bottle(s) Buckets Bulk Bundle(s) Can(s) Cardbo…"
select select "YRPK"
click select "Select Bale(s) Basket(s) Bolt(s) Bottle(s) Buckets Bulk Bundle(s) Can(s) Cardbo…"
click input "text"
type input "16"
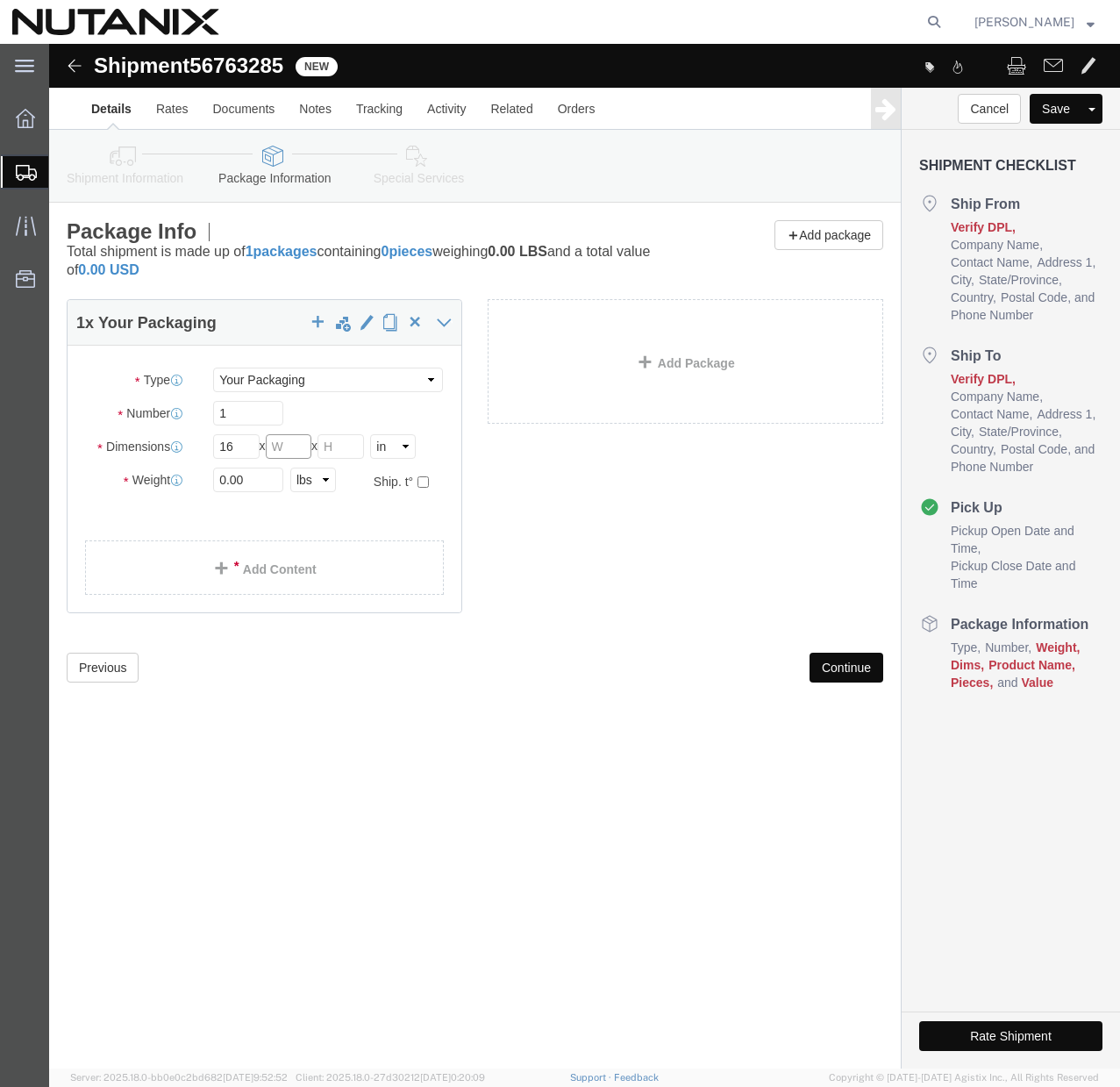
click input "text"
type input "12"
click input "text"
type input "4"
click input "0.00"
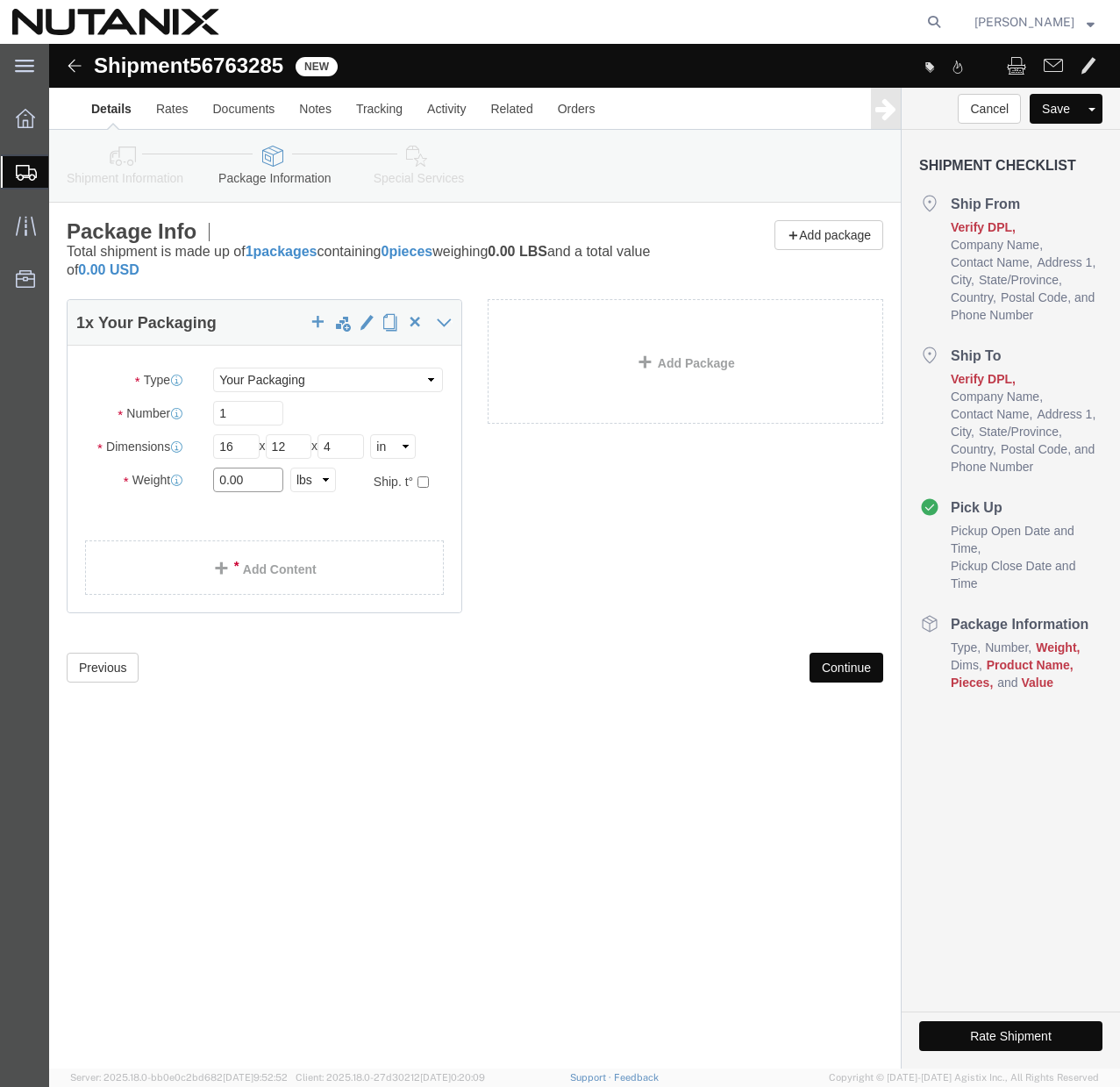
click input "0.00"
type input "6"
click input "6"
type input "6"
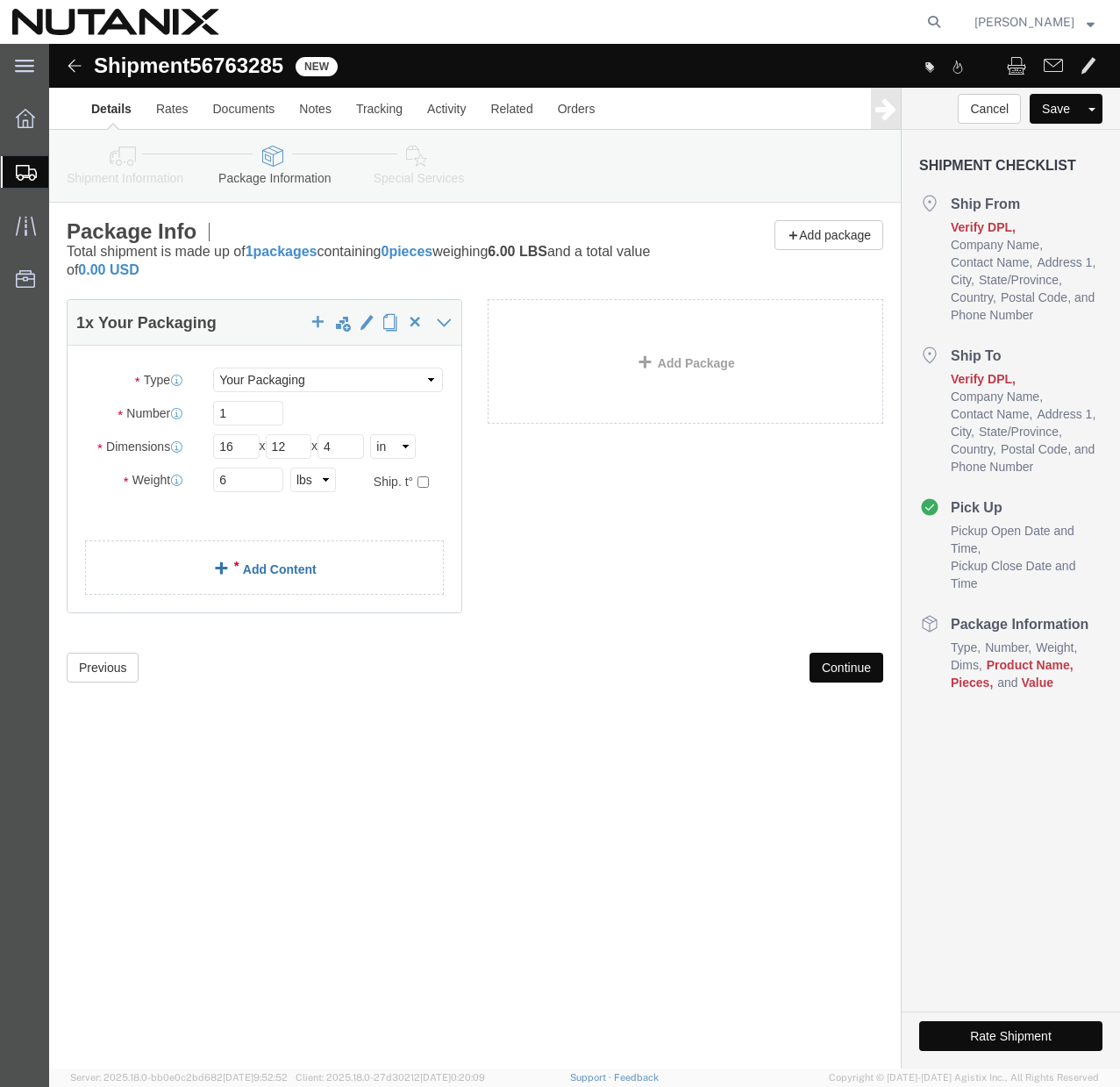
click link "Add Content"
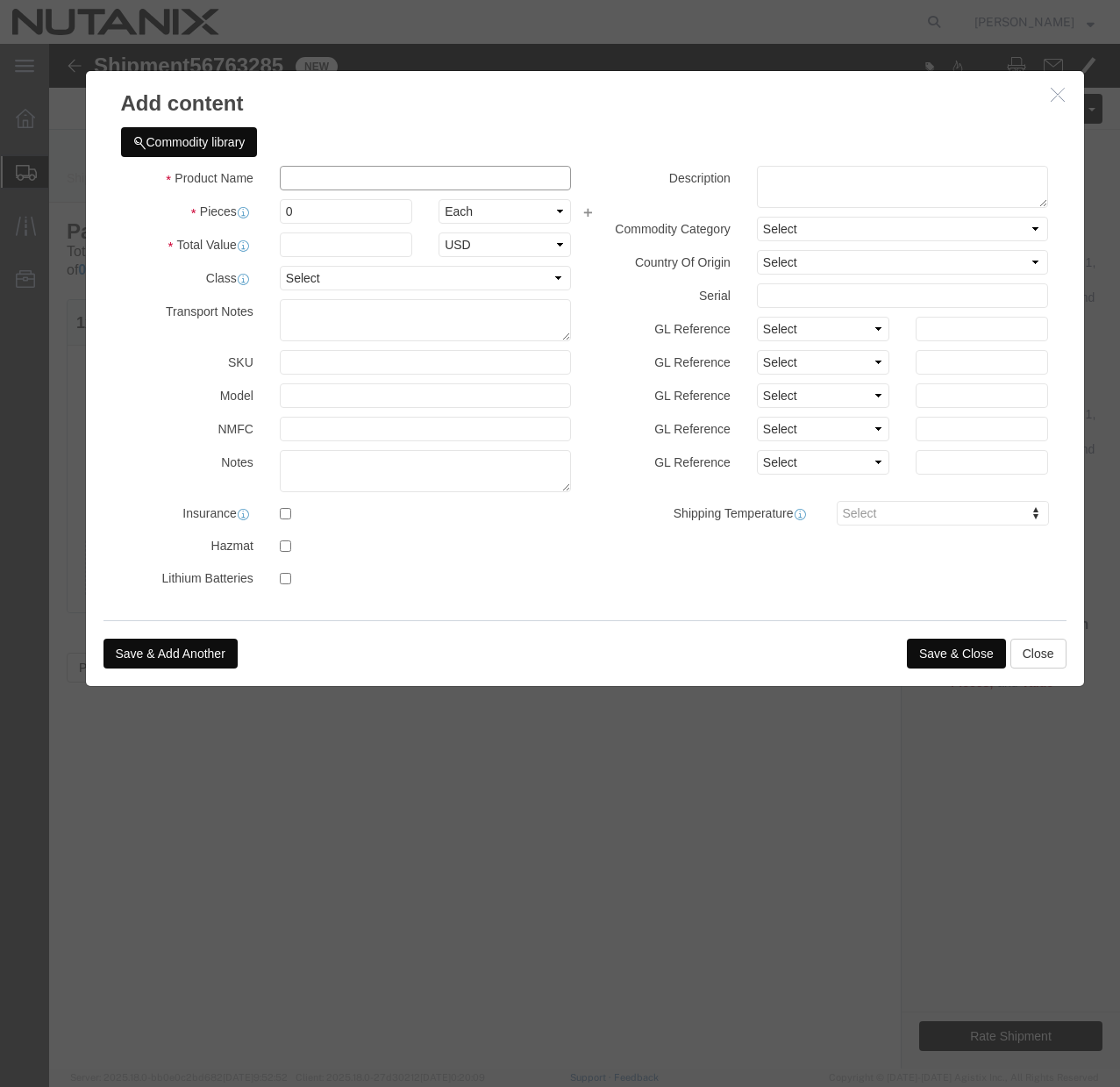
click input "text"
click input "SE"
paste input "Field Networking Kit"
type input "SE Field Networking Kit"
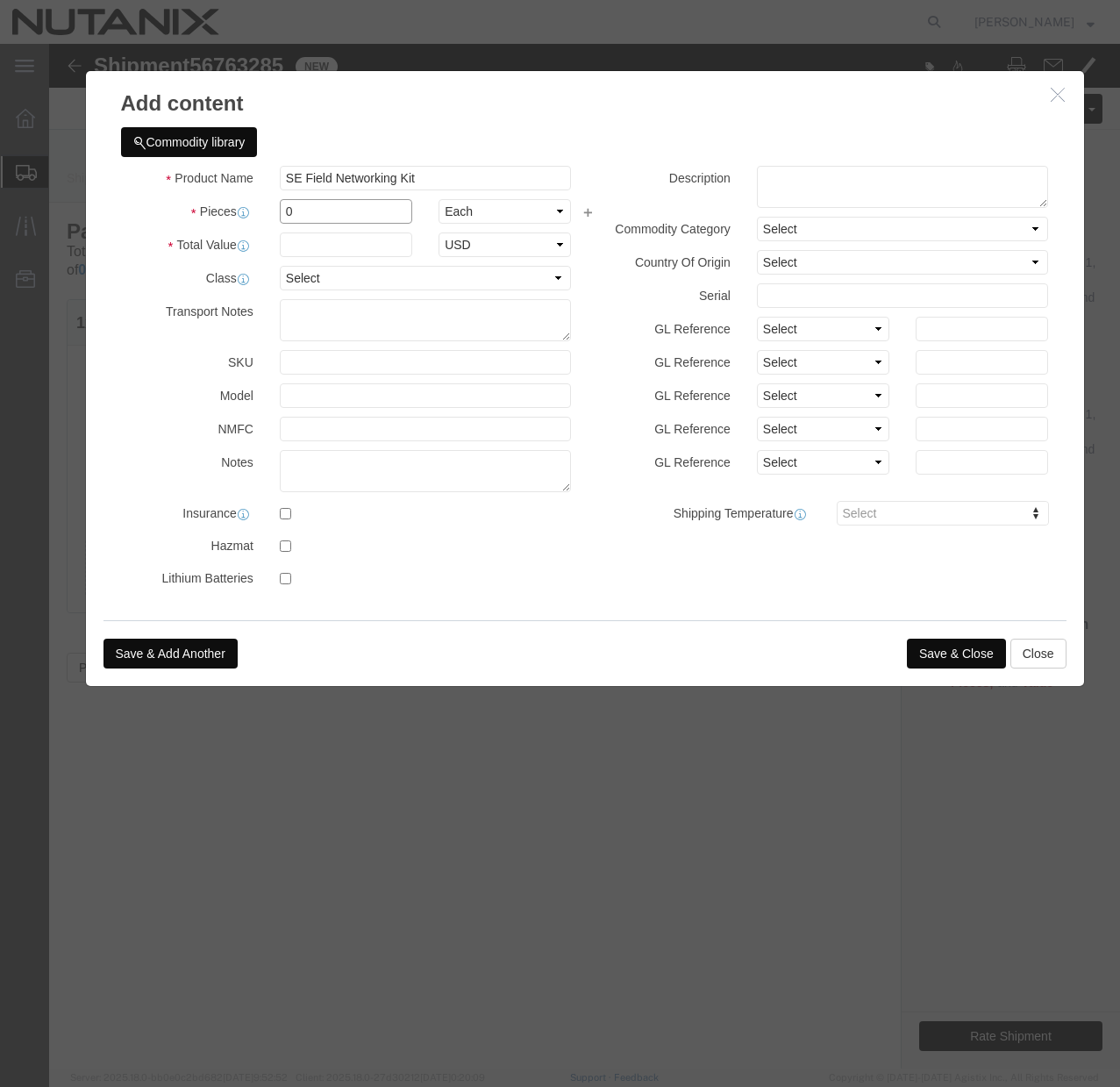
click input "0"
type input "1"
click input "text"
type input "200"
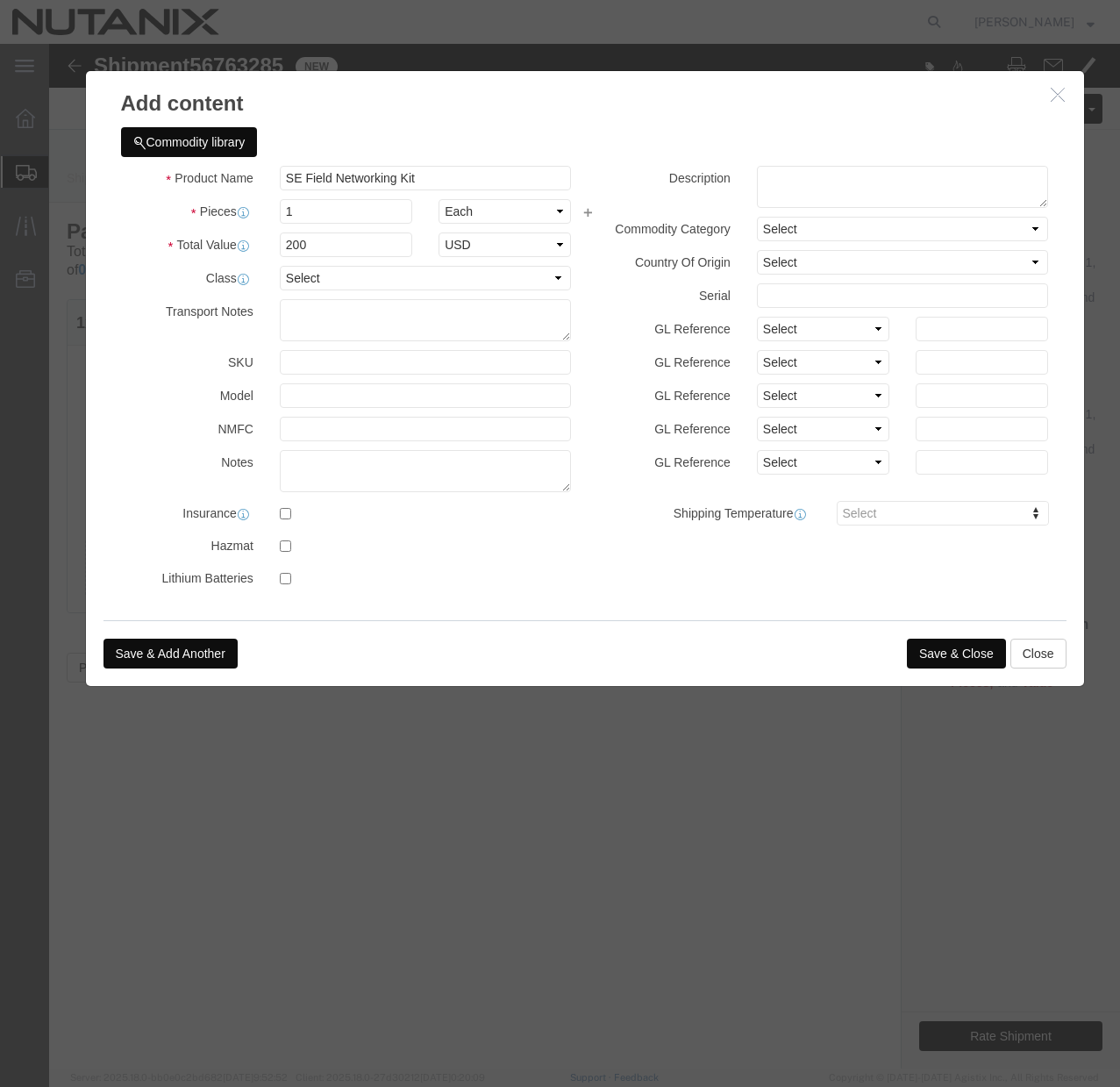
click label
click input "checkbox"
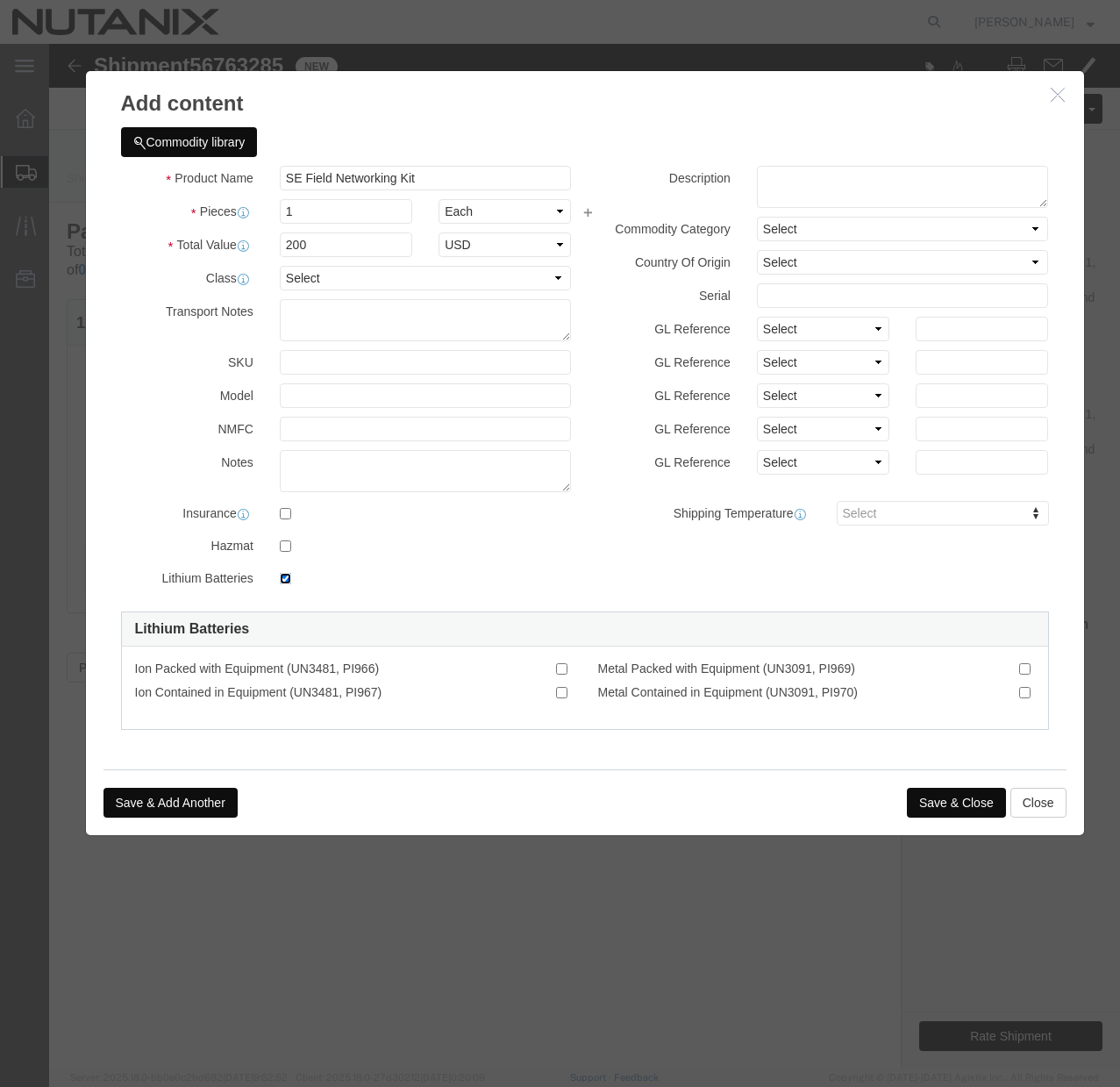
click label
click input "checkbox"
checkbox input "false"
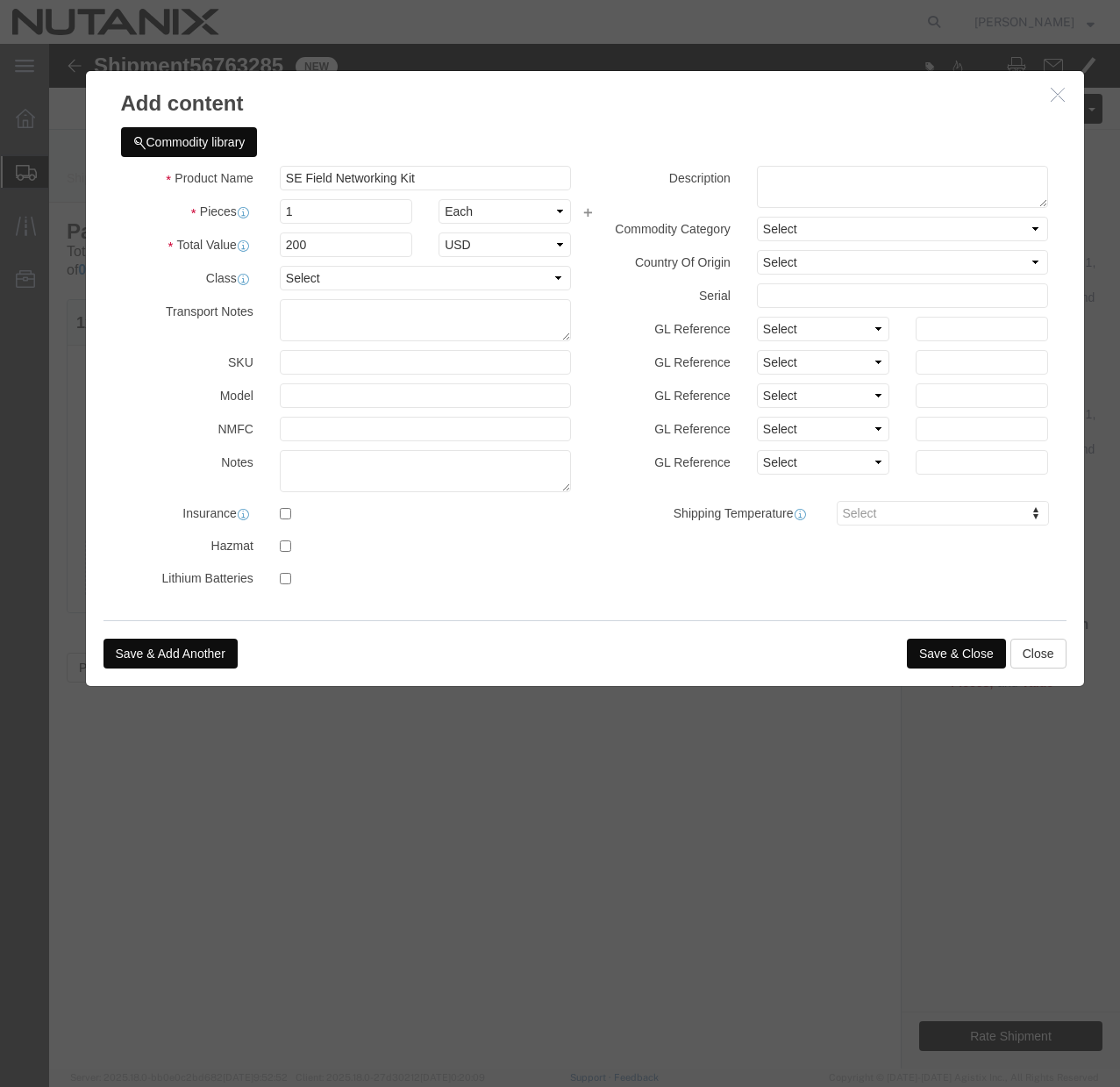
click button "Save & Close"
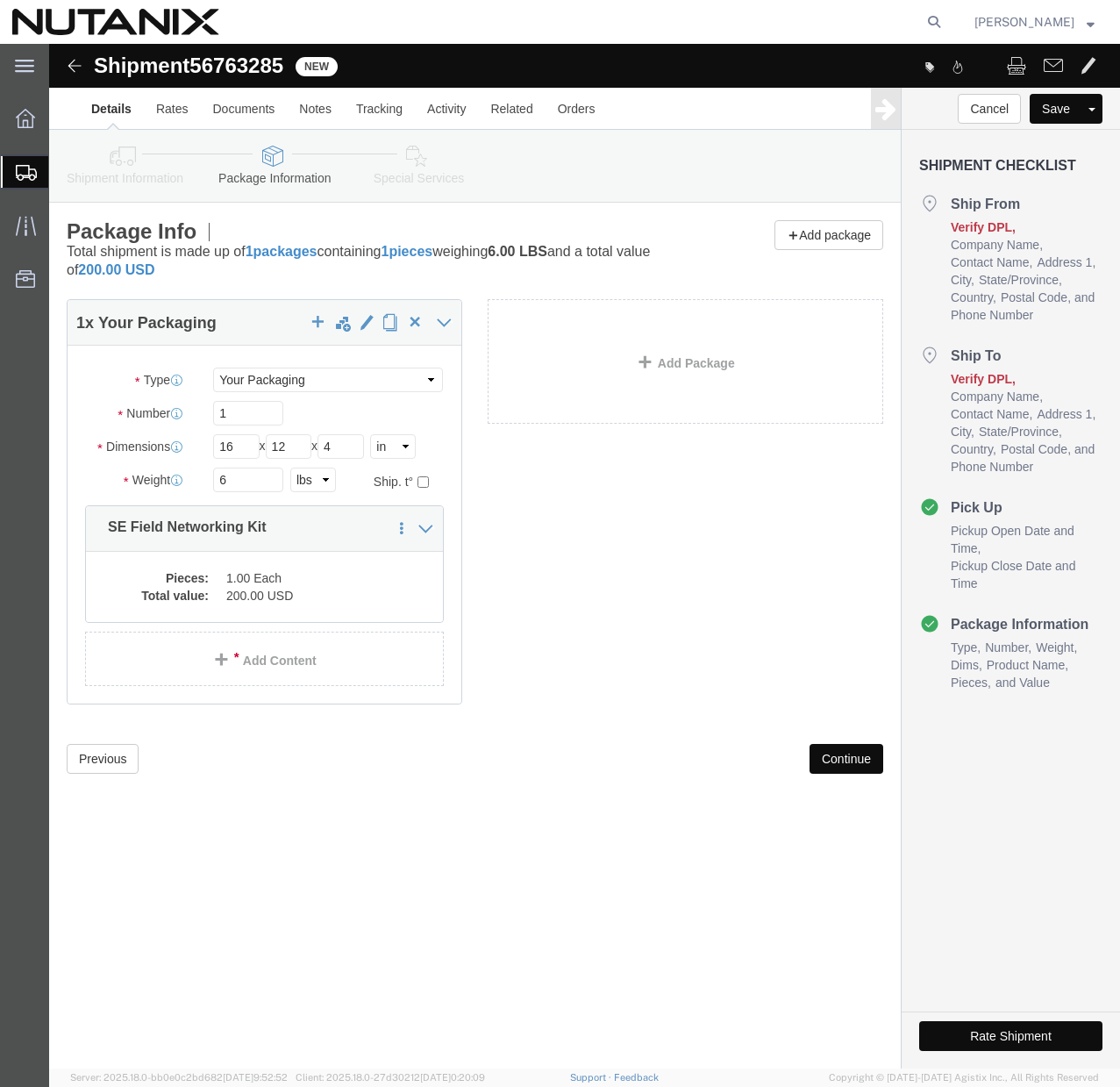
click button "Continue"
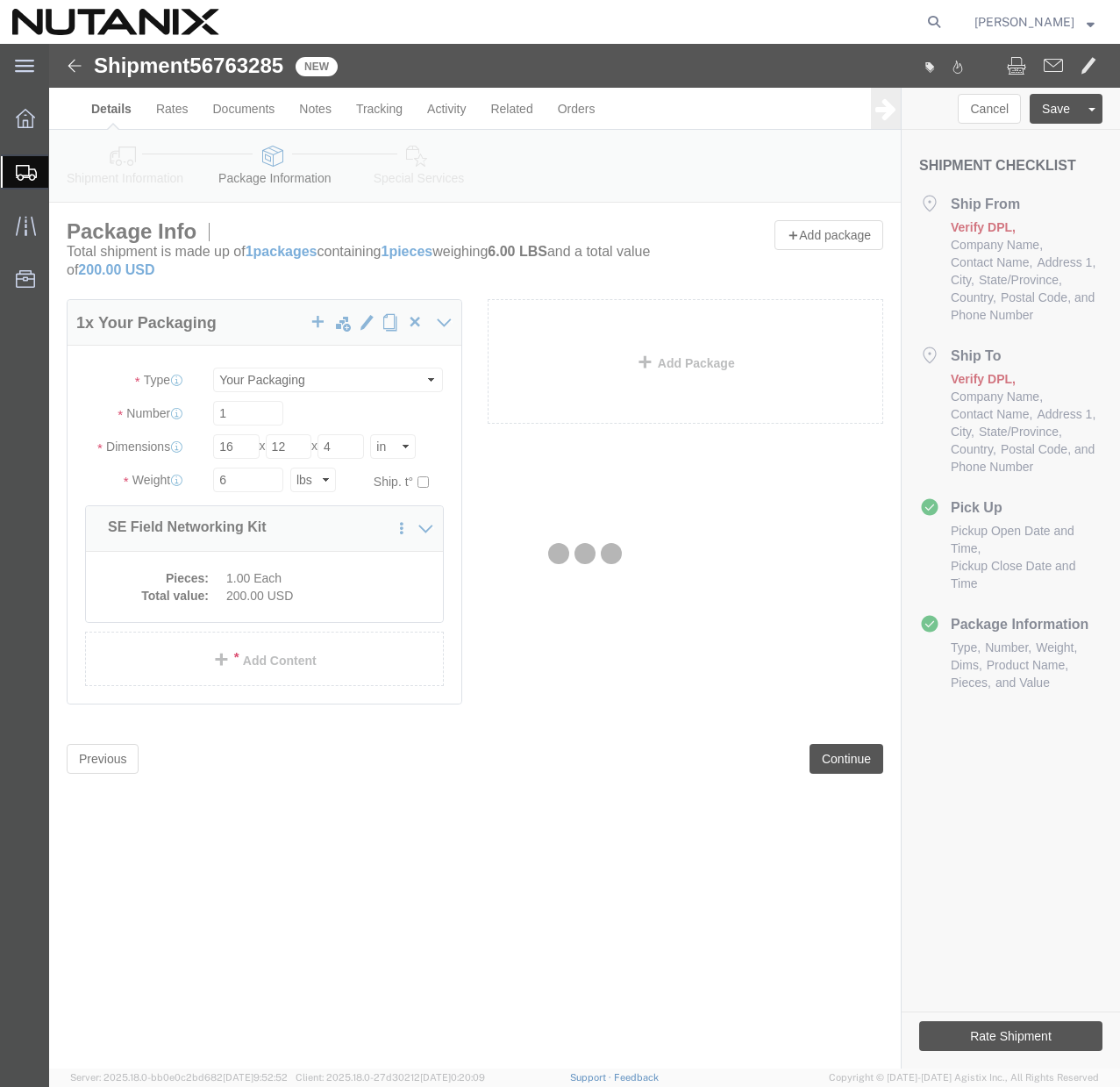
select select
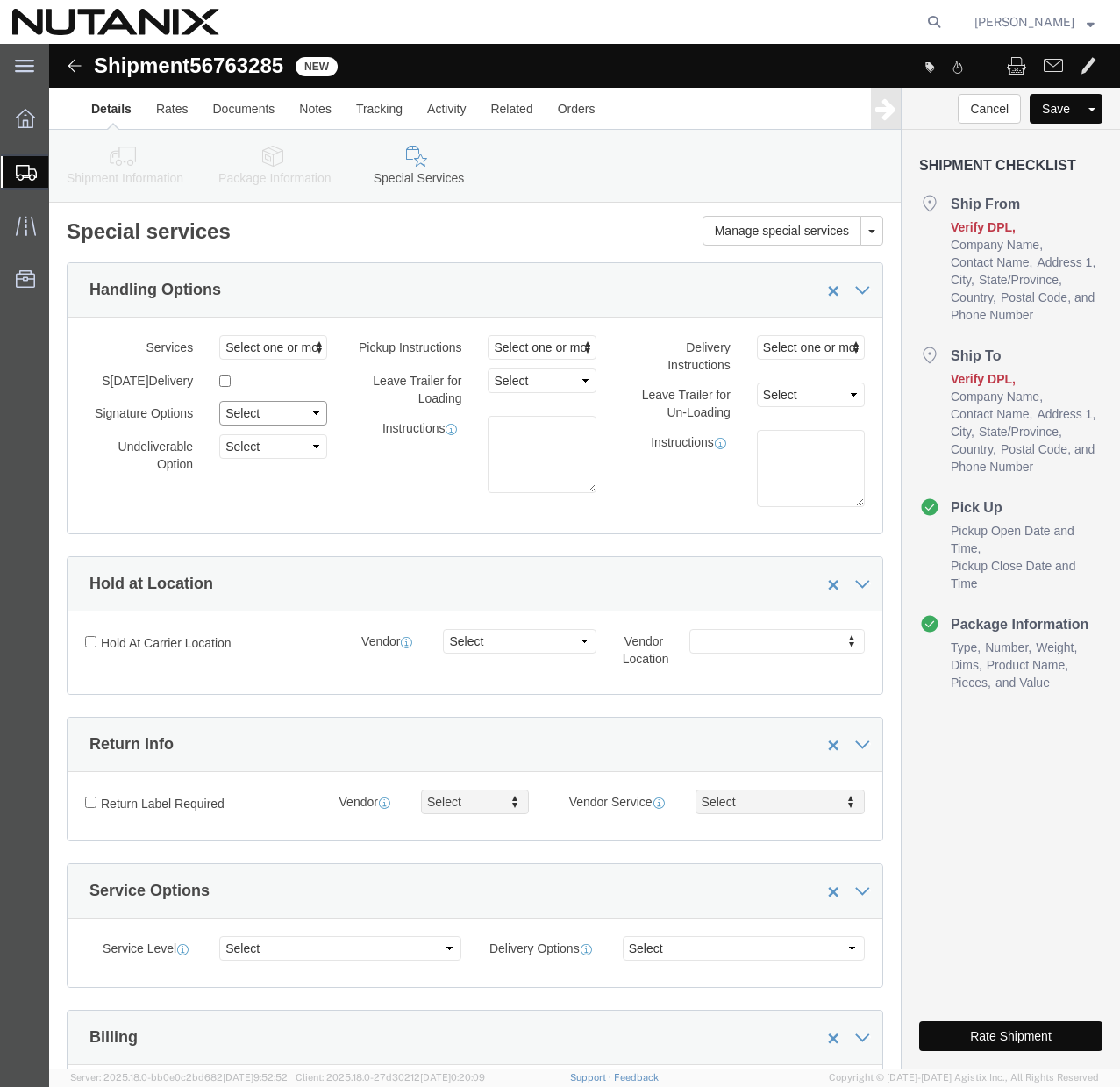
click select "Select Adult Signature Required Direct Signature Required No Signature Required…"
select select "NoSignReqOnDeliveryFlag"
click select "Select Adult Signature Required Direct Signature Required No Signature Required…"
click button "Rate Shipment"
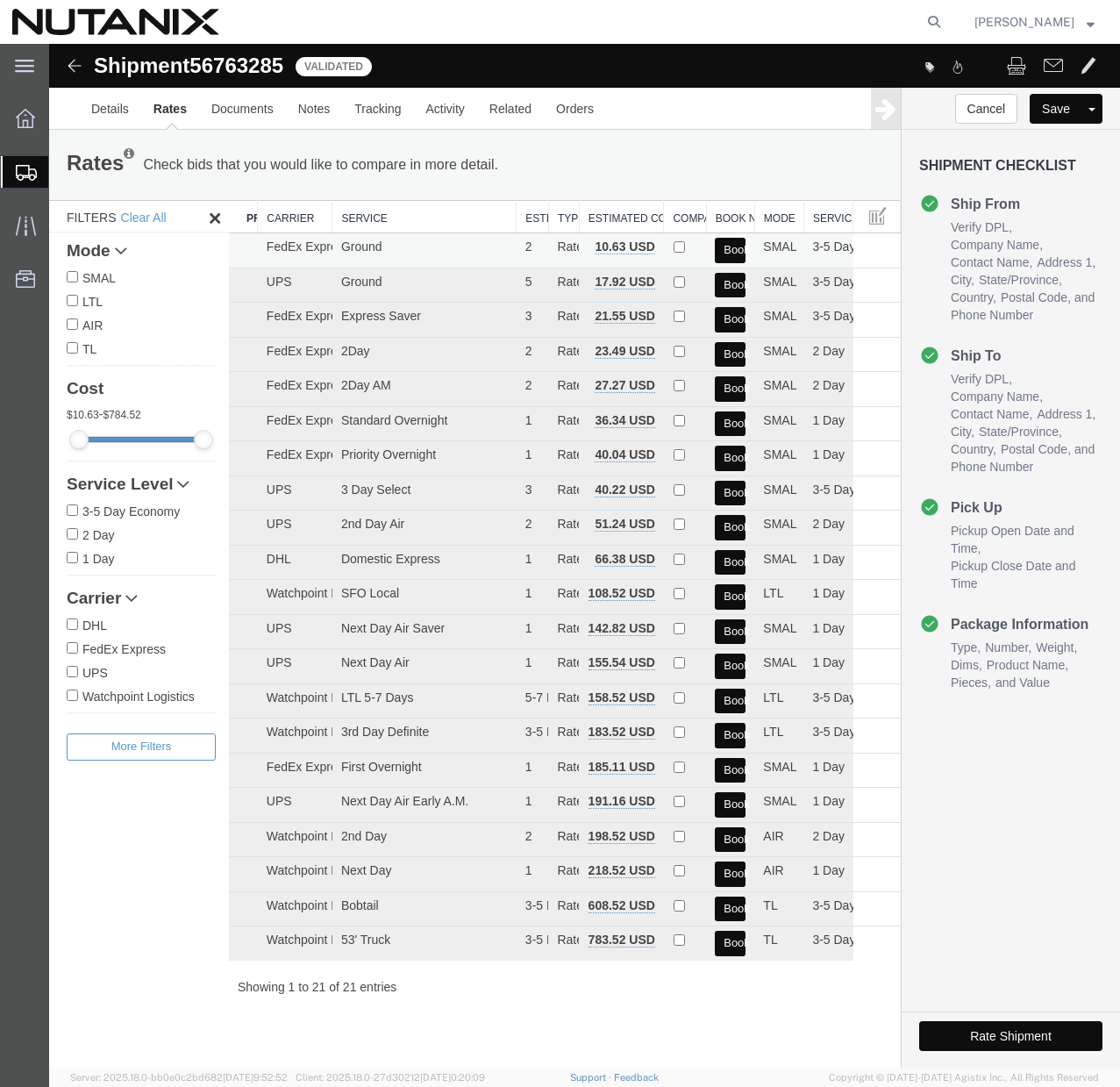
click at [730, 256] on button "Book" at bounding box center [730, 251] width 30 height 26
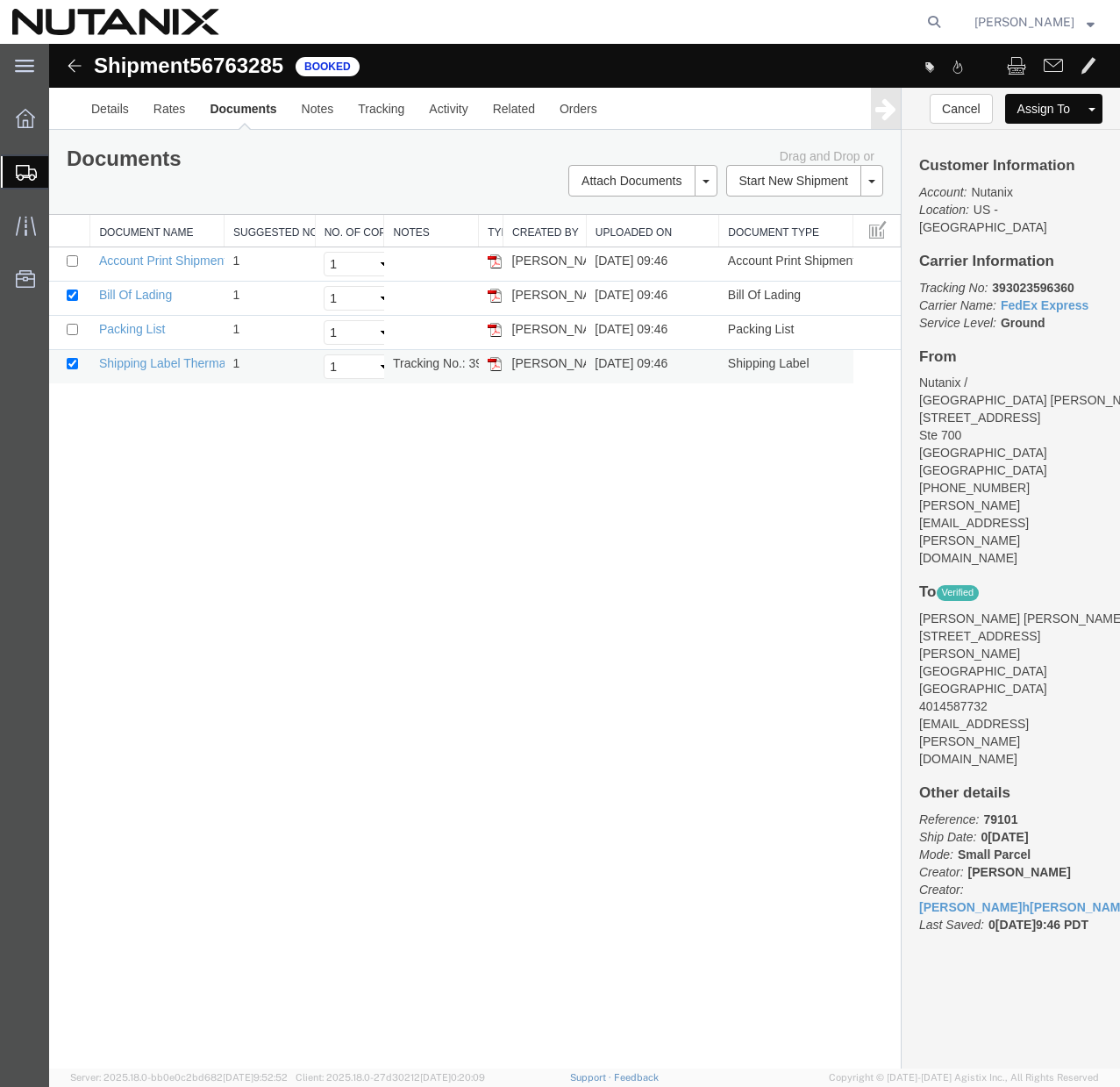
click at [445, 366] on td "Tracking No.: 393023596360" at bounding box center [432, 367] width 95 height 34
copy td "Tracking No.: 393023596360"
click at [493, 366] on img at bounding box center [495, 364] width 14 height 14
